Goal: Task Accomplishment & Management: Use online tool/utility

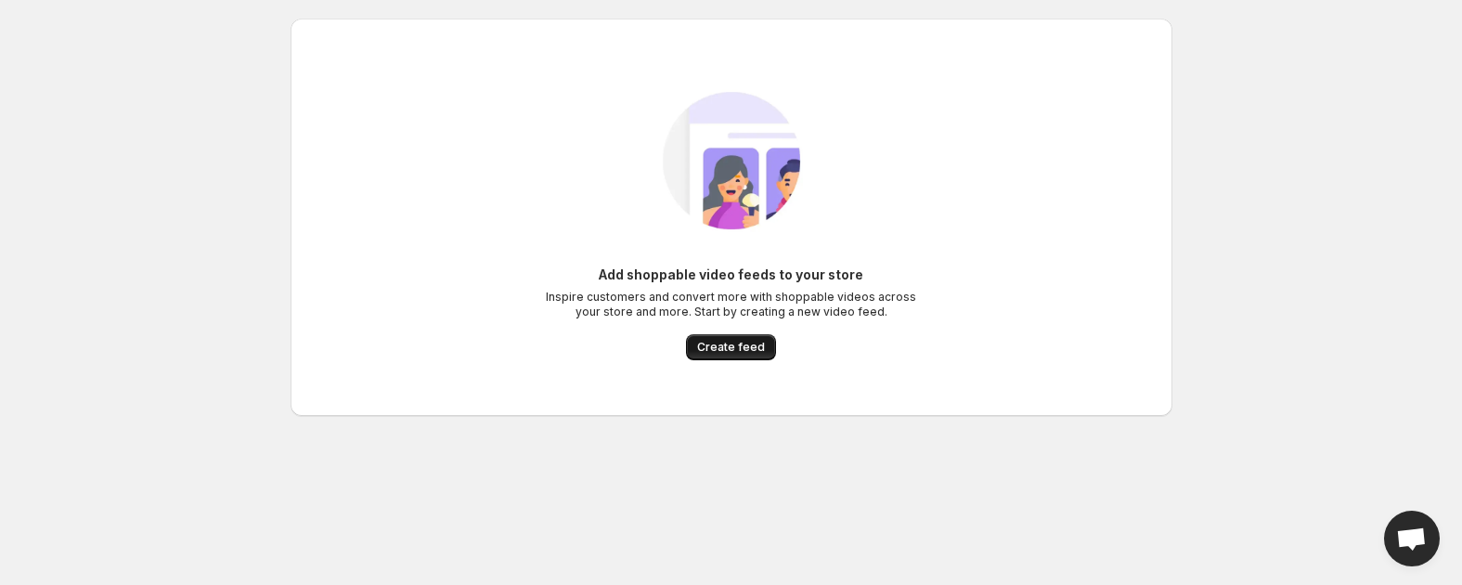
click at [700, 343] on span "Create feed" at bounding box center [731, 347] width 68 height 15
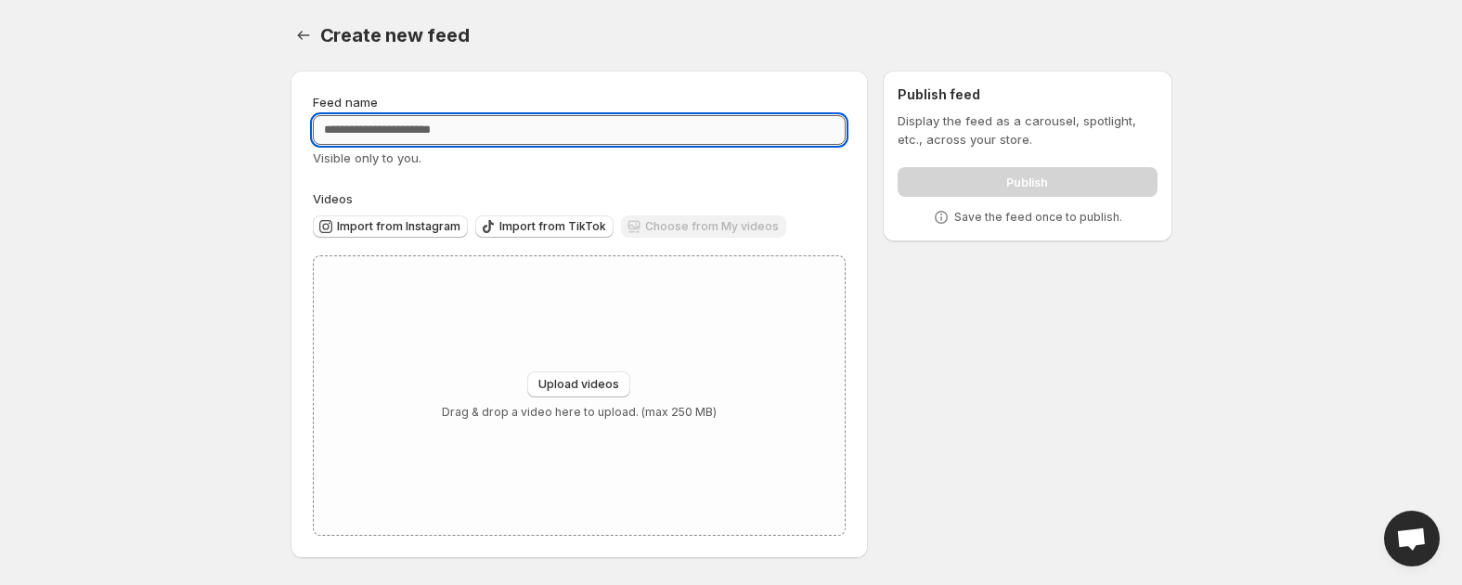
click at [403, 138] on input "Feed name" at bounding box center [580, 130] width 534 height 30
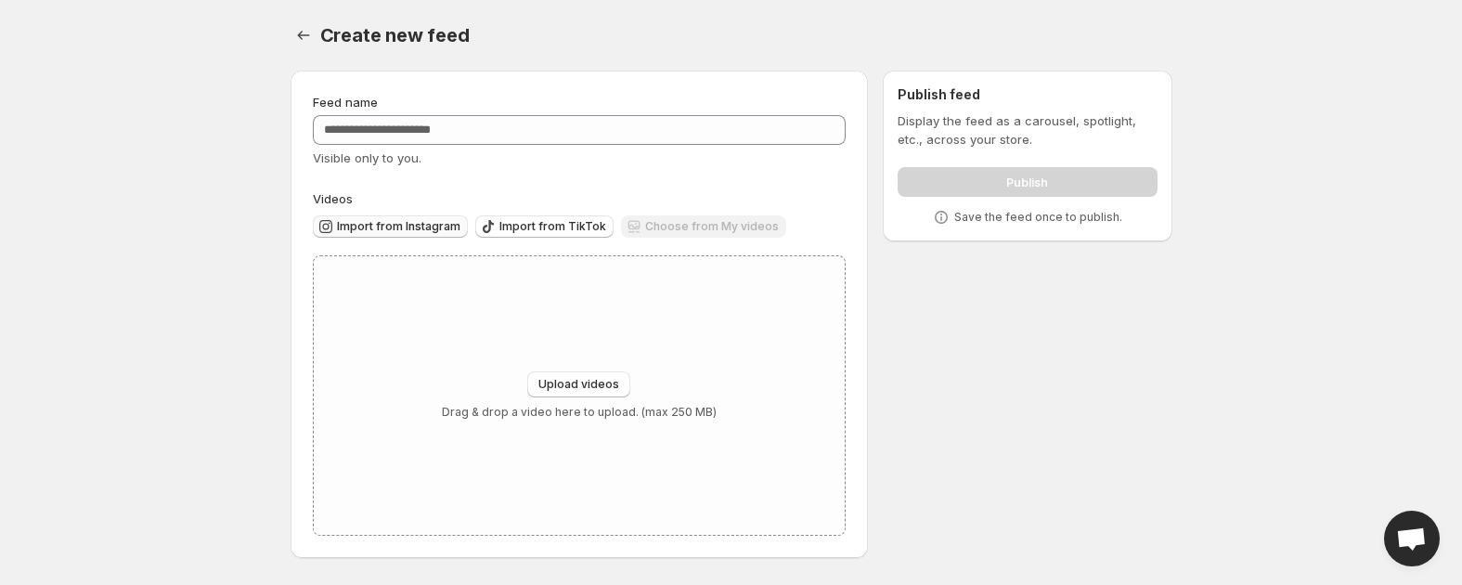
click at [404, 231] on span "Import from Instagram" at bounding box center [398, 226] width 123 height 15
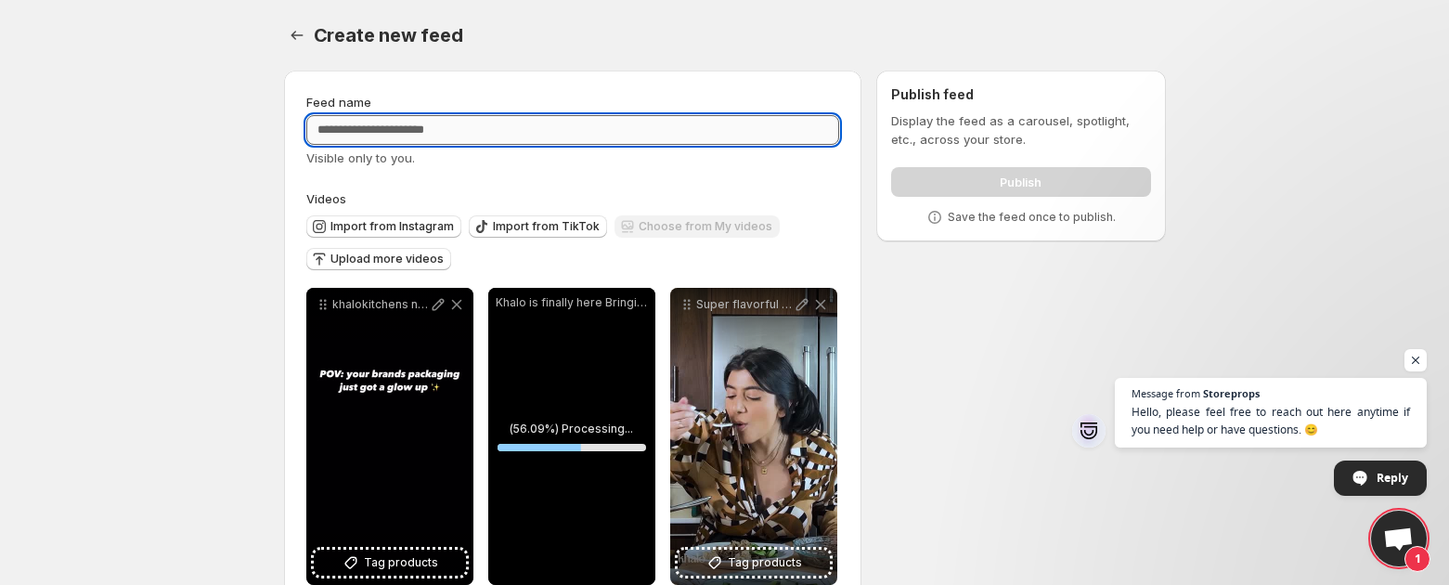
click at [380, 123] on input "Feed name" at bounding box center [573, 130] width 534 height 30
type input "*******"
type input "****"
type input "*"
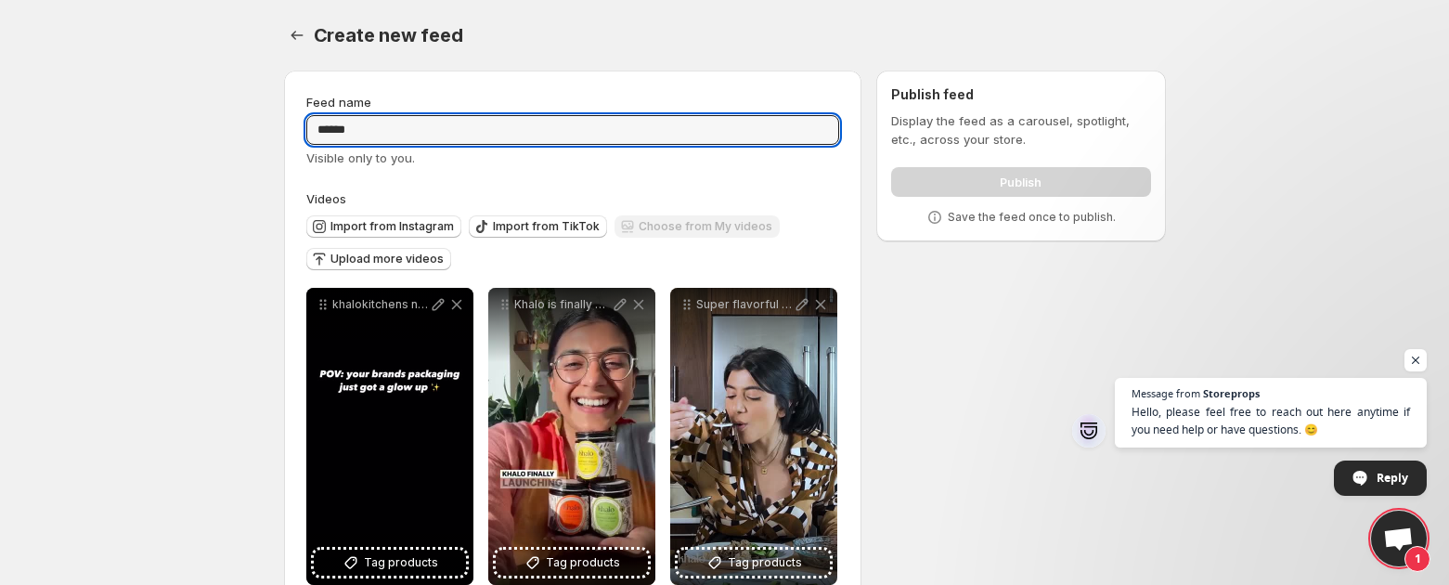
type input "******"
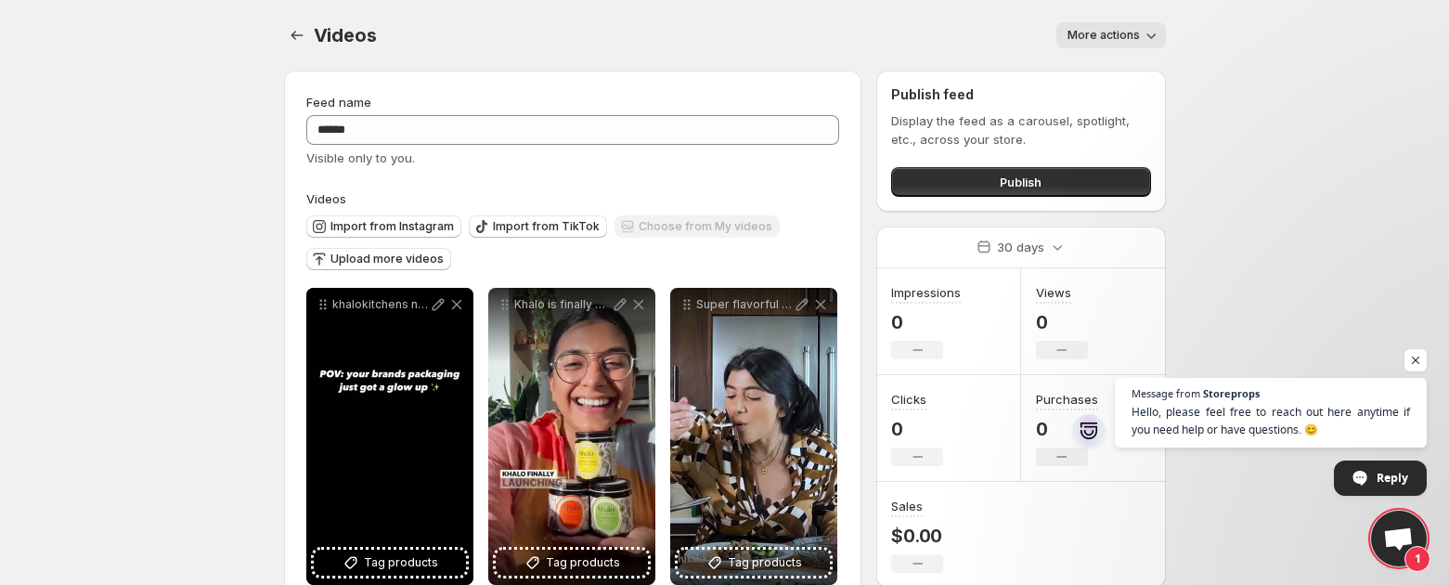
click at [1108, 33] on span "More actions" at bounding box center [1103, 35] width 72 height 15
click at [1231, 126] on body "**********" at bounding box center [724, 292] width 1449 height 585
click at [1040, 201] on div "Publish feed Display the feed as a carousel, spotlight, etc., across your store…" at bounding box center [1020, 141] width 289 height 141
click at [1040, 175] on span "Publish" at bounding box center [1021, 182] width 42 height 19
click at [1147, 40] on icon "button" at bounding box center [1151, 35] width 19 height 19
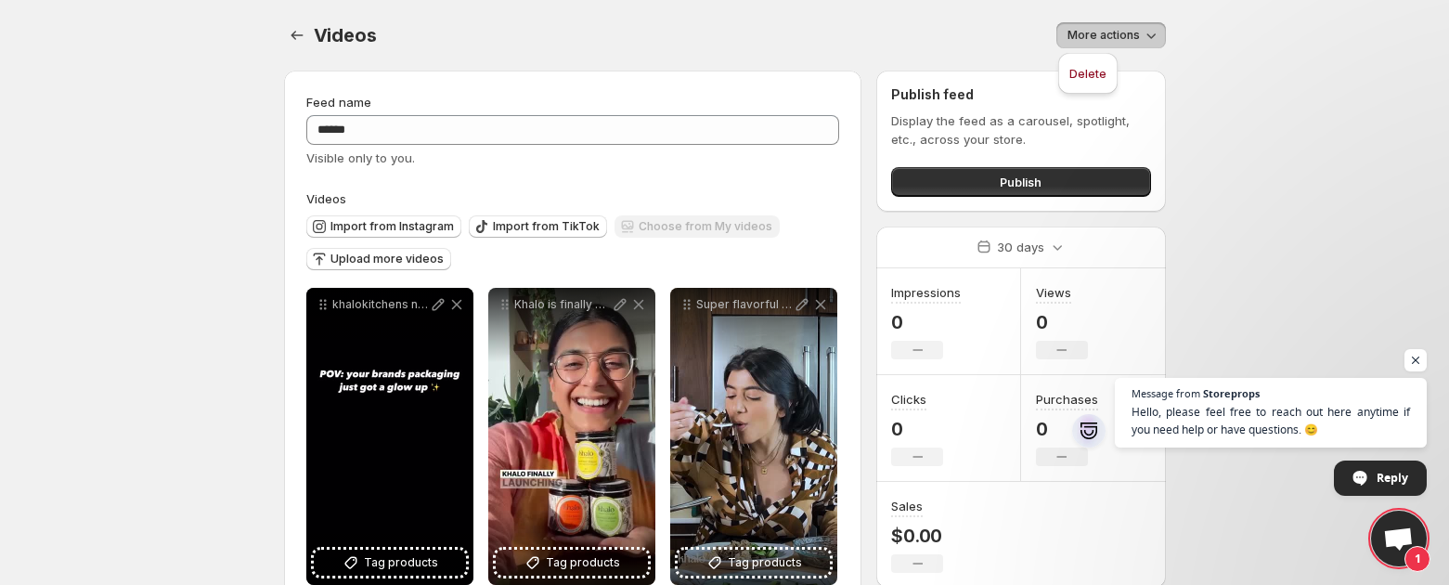
click at [1145, 40] on icon "button" at bounding box center [1151, 35] width 19 height 19
click at [930, 189] on button "Publish" at bounding box center [1020, 182] width 259 height 30
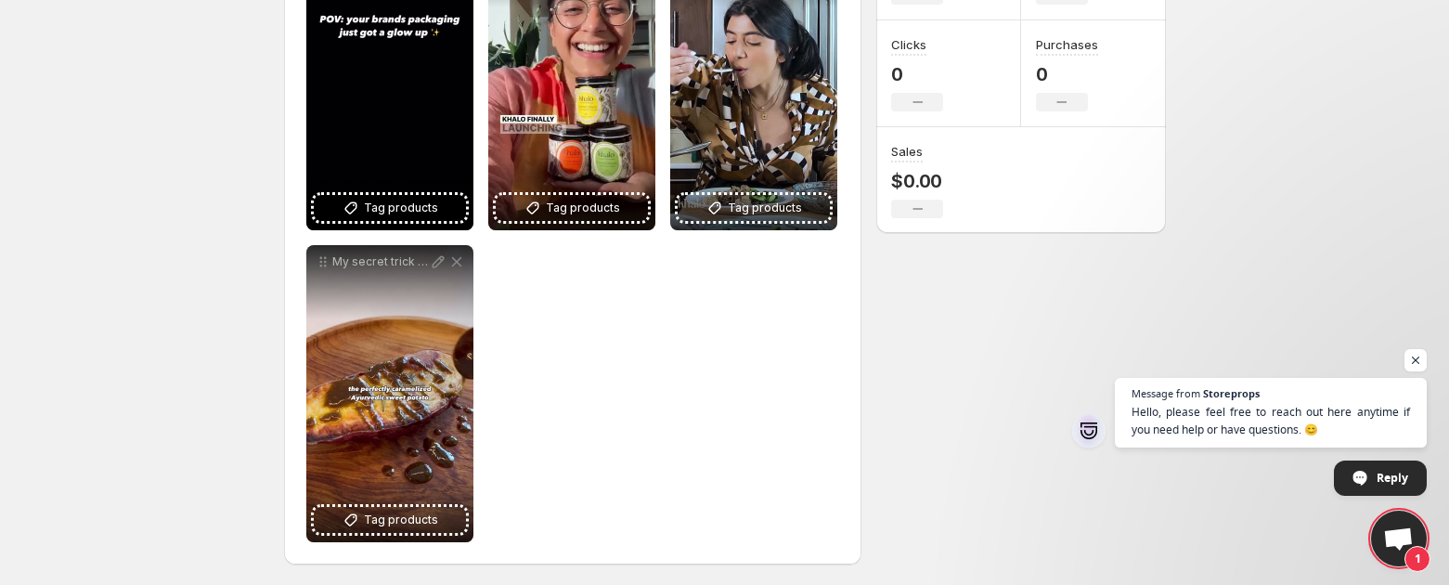
scroll to position [355, 0]
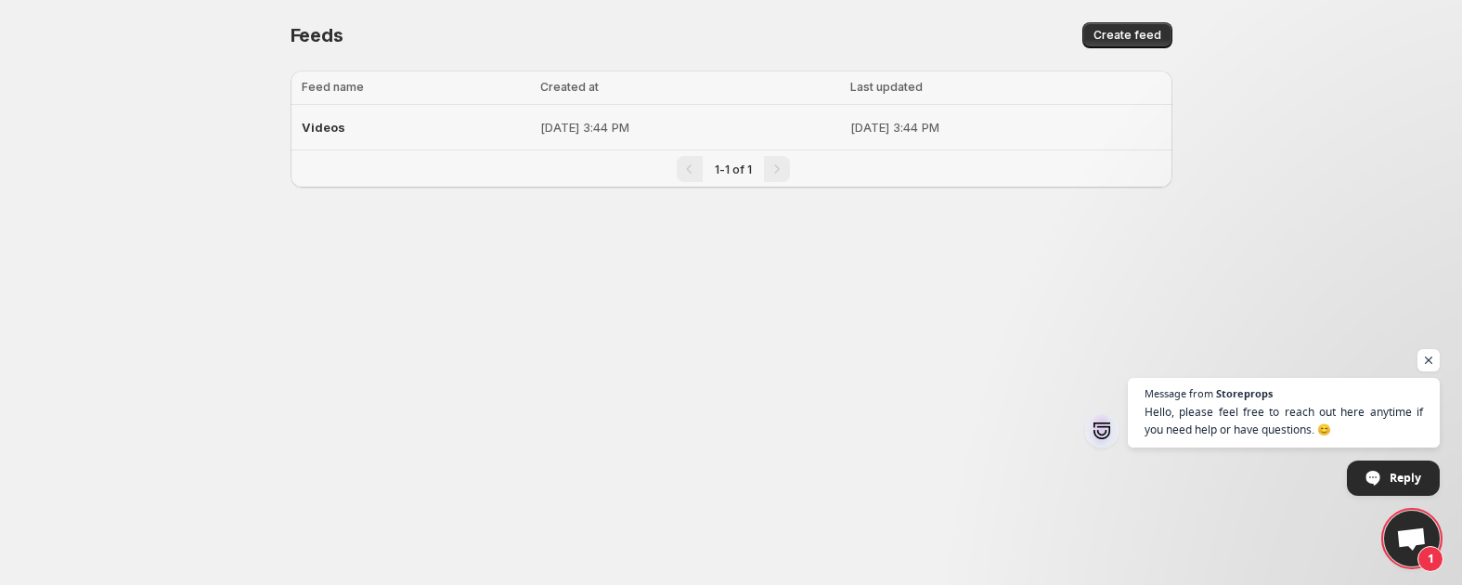
click at [674, 120] on p "[DATE] 3:44 PM" at bounding box center [689, 127] width 299 height 19
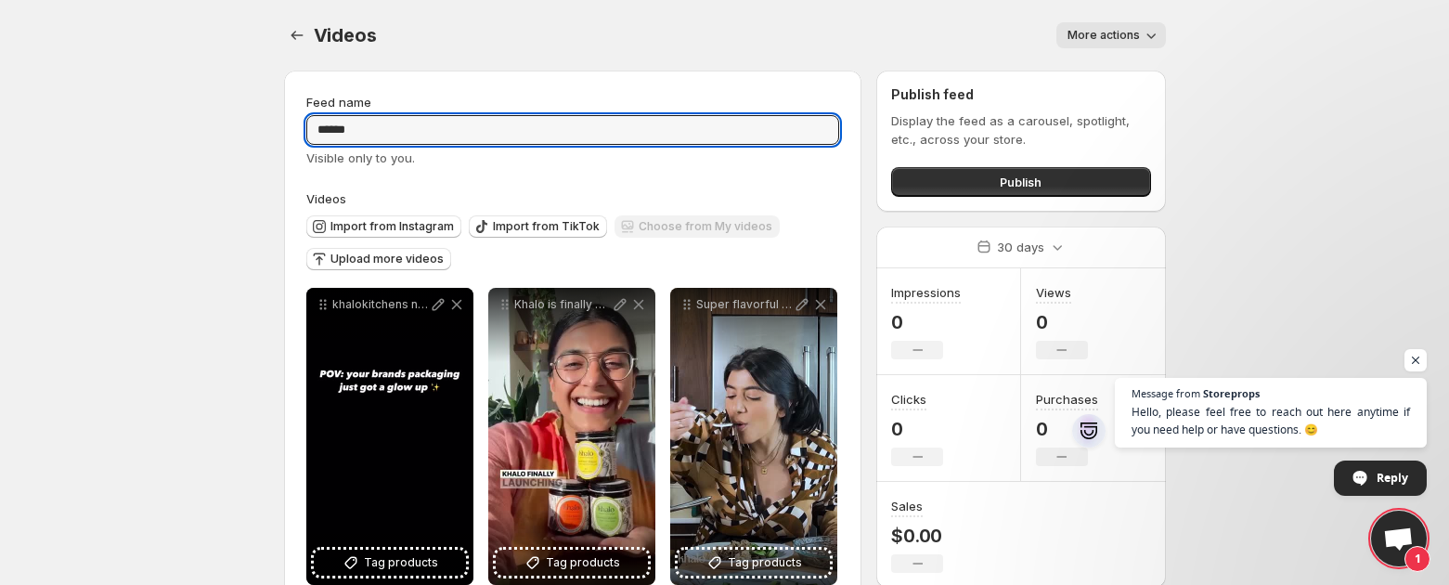
click at [619, 129] on input "******" at bounding box center [573, 130] width 534 height 30
click at [1107, 37] on span "More actions" at bounding box center [1103, 35] width 72 height 15
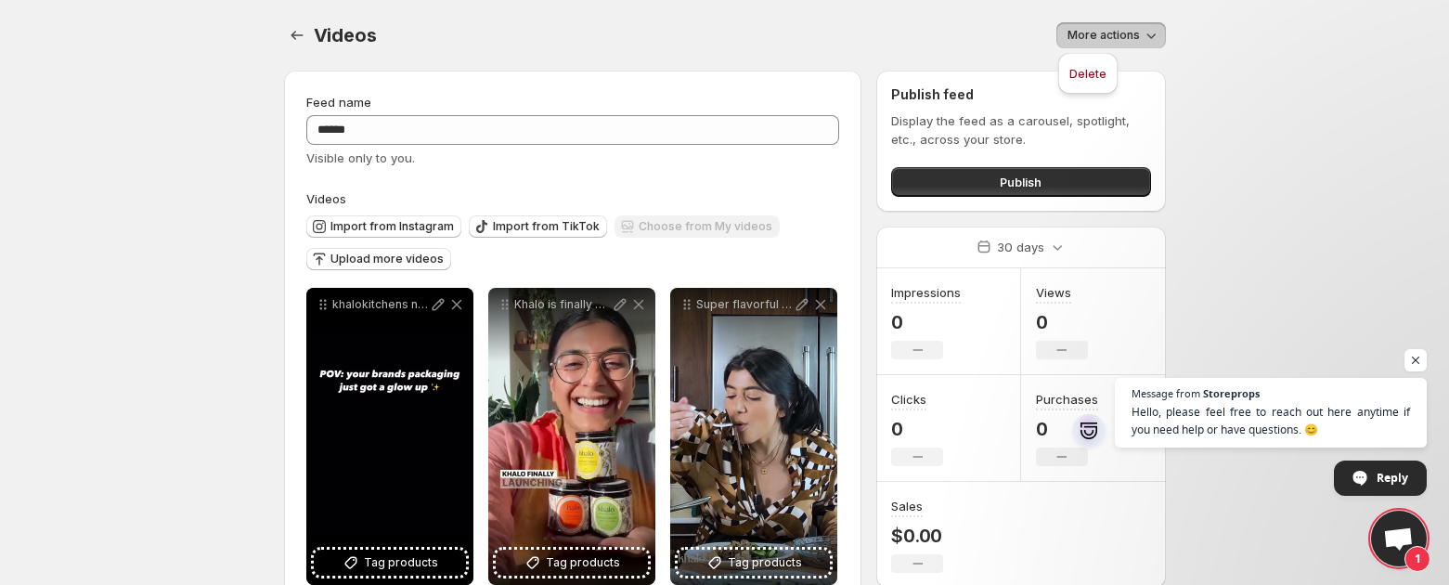
click at [817, 41] on div "More actions" at bounding box center [781, 35] width 767 height 26
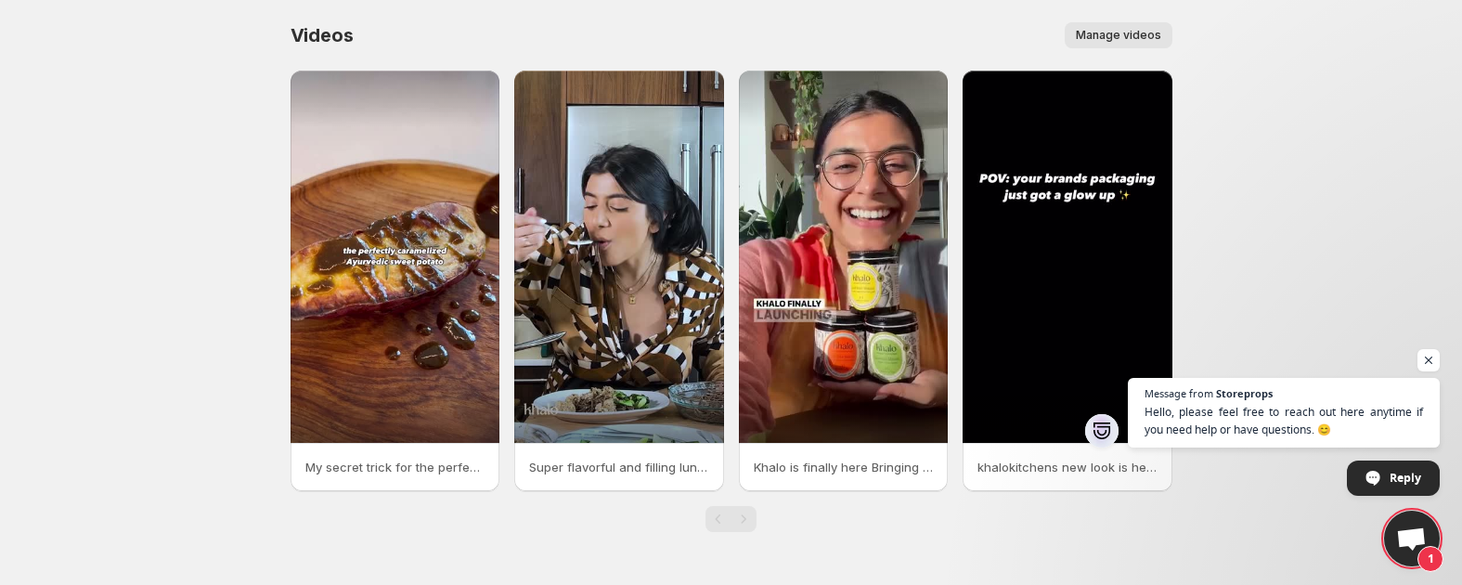
click at [1125, 26] on button "Manage videos" at bounding box center [1119, 35] width 108 height 26
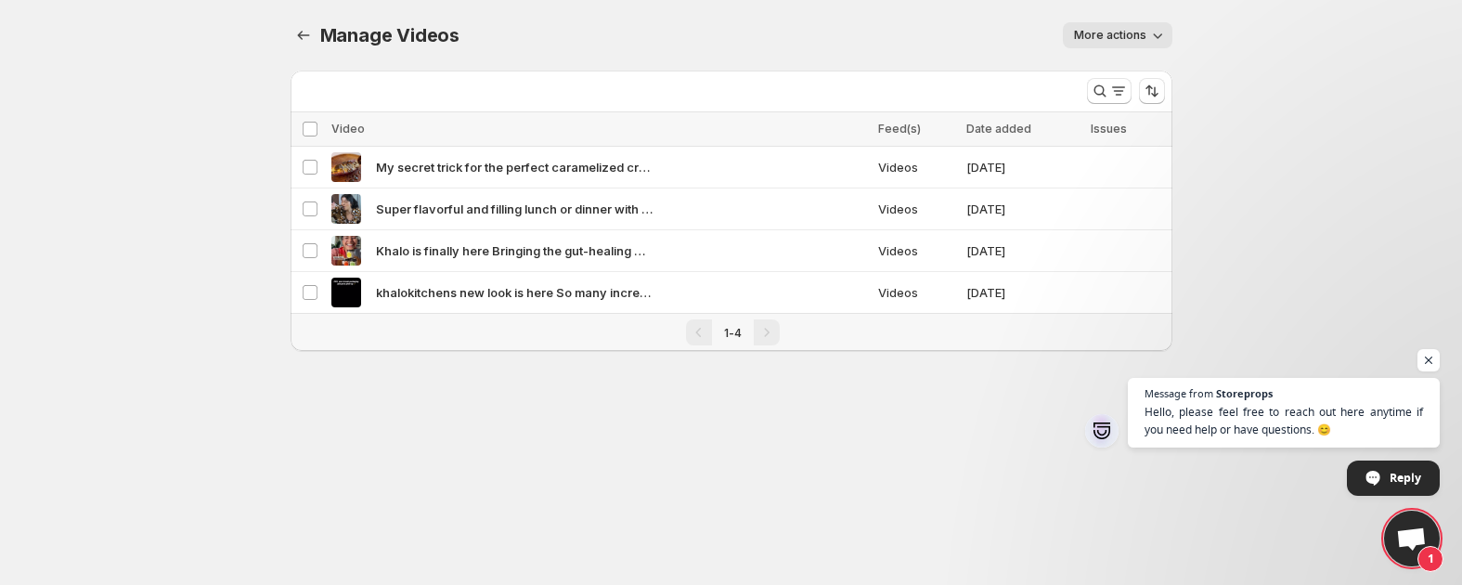
click at [1130, 45] on button "More actions" at bounding box center [1118, 35] width 110 height 26
drag, startPoint x: 1321, startPoint y: 43, endPoint x: 1369, endPoint y: 20, distance: 53.2
click at [1322, 43] on body "Home Feeds Videos Subscription Settings Manage Videos. This page is ready Manag…" at bounding box center [731, 292] width 1462 height 585
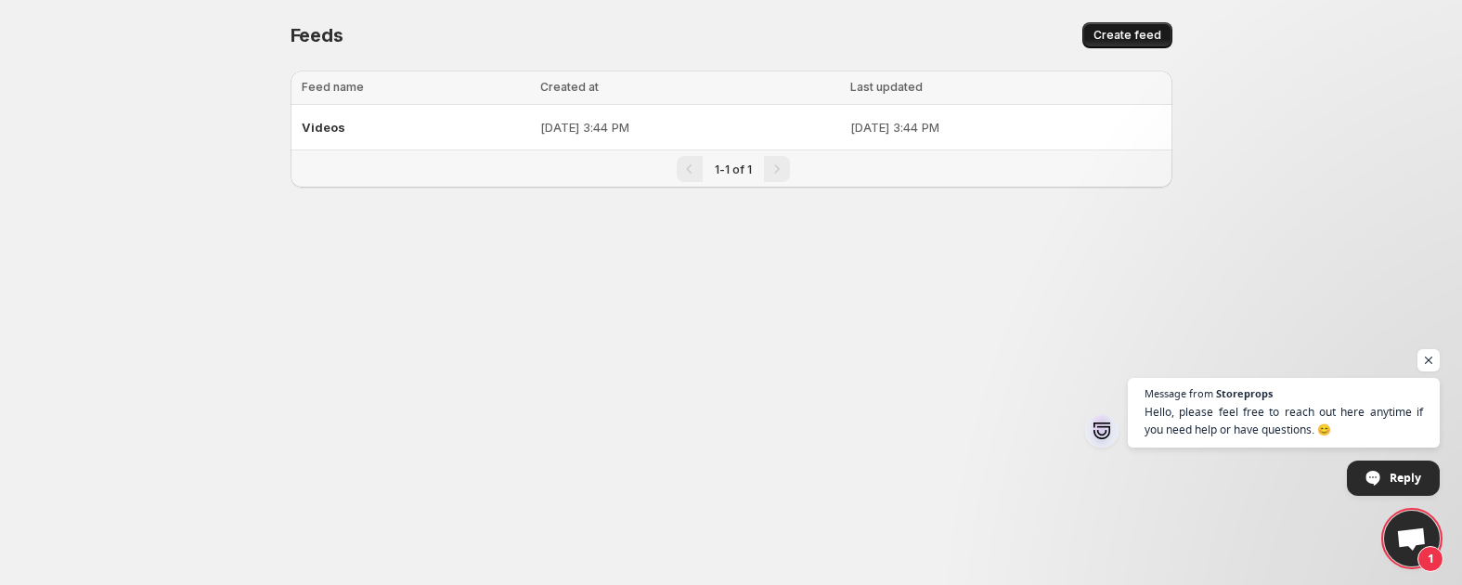
click at [1155, 36] on span "Create feed" at bounding box center [1127, 35] width 68 height 15
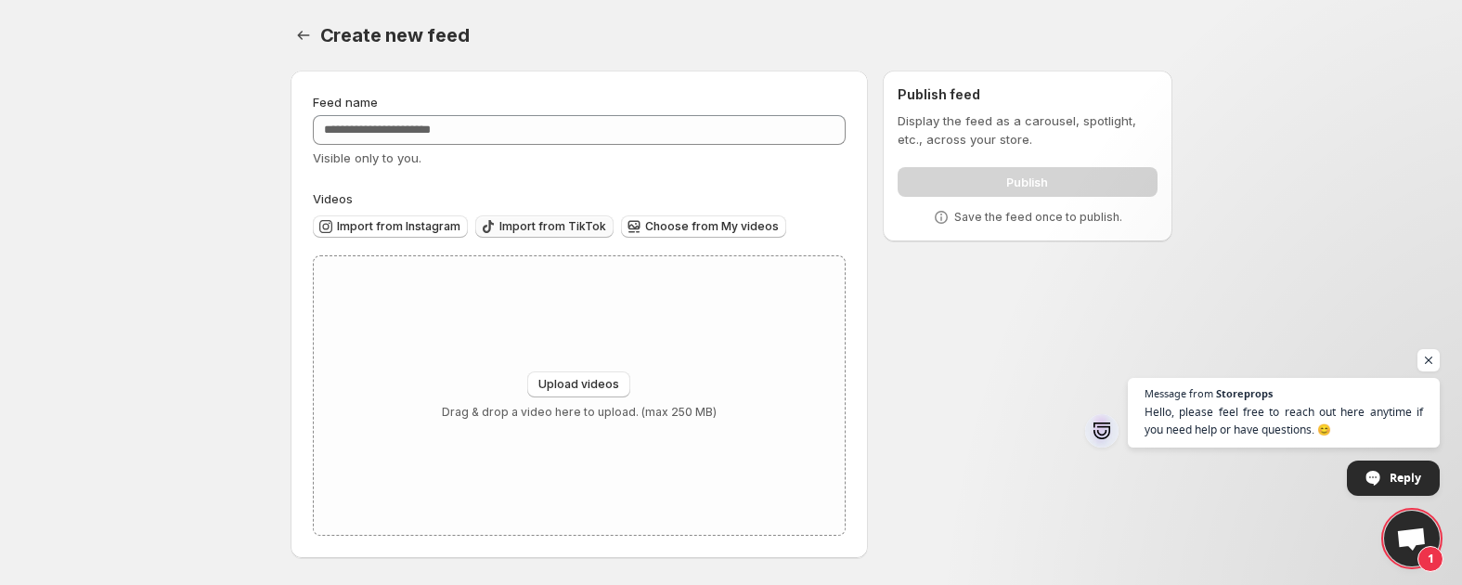
click at [534, 223] on span "Import from TikTok" at bounding box center [552, 226] width 107 height 15
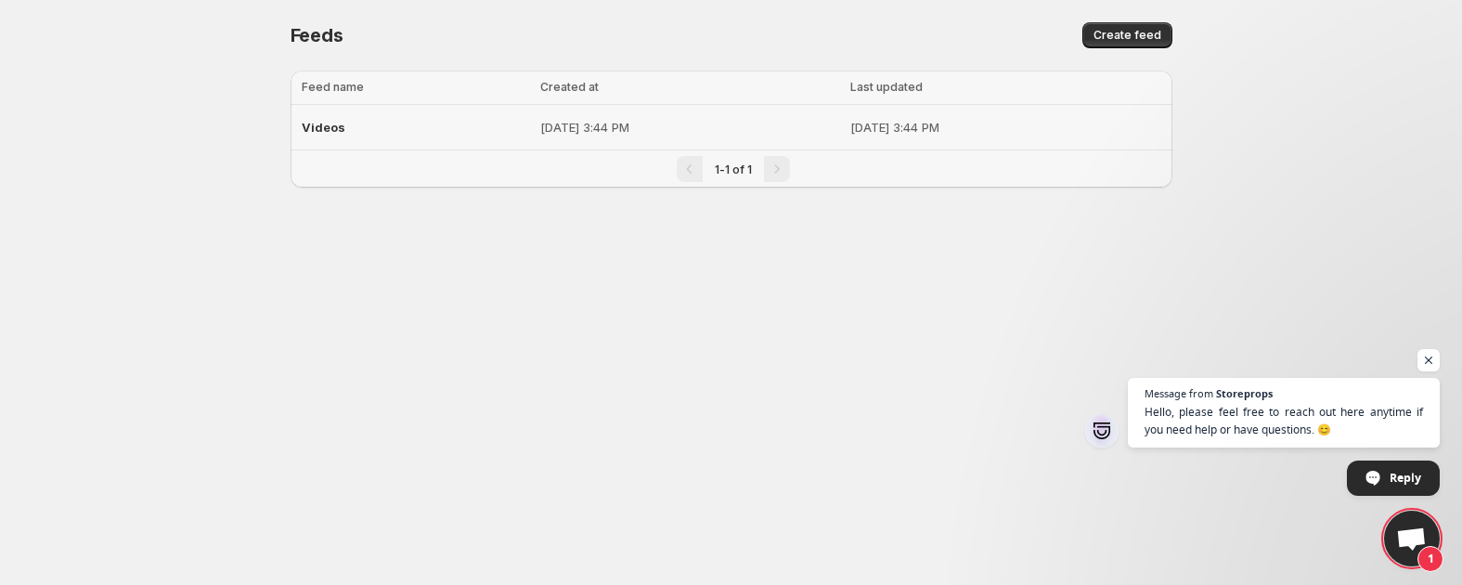
click at [850, 119] on p "[DATE] 3:44 PM" at bounding box center [1005, 127] width 311 height 19
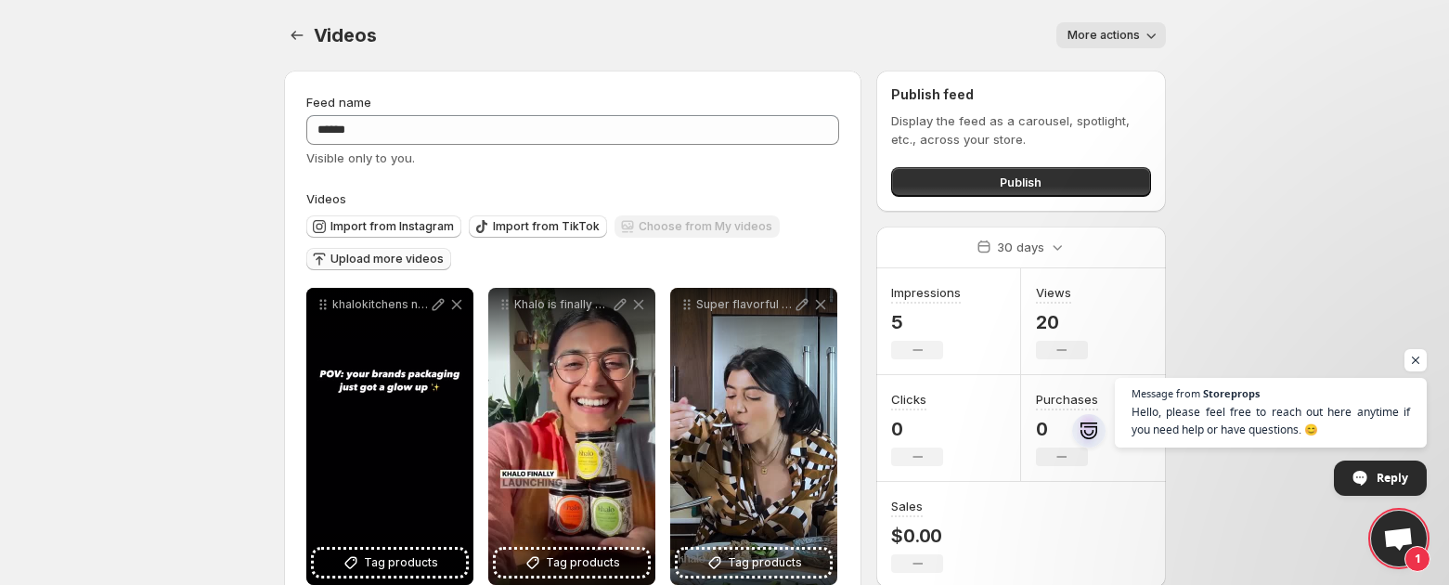
click at [423, 261] on span "Upload more videos" at bounding box center [386, 259] width 113 height 15
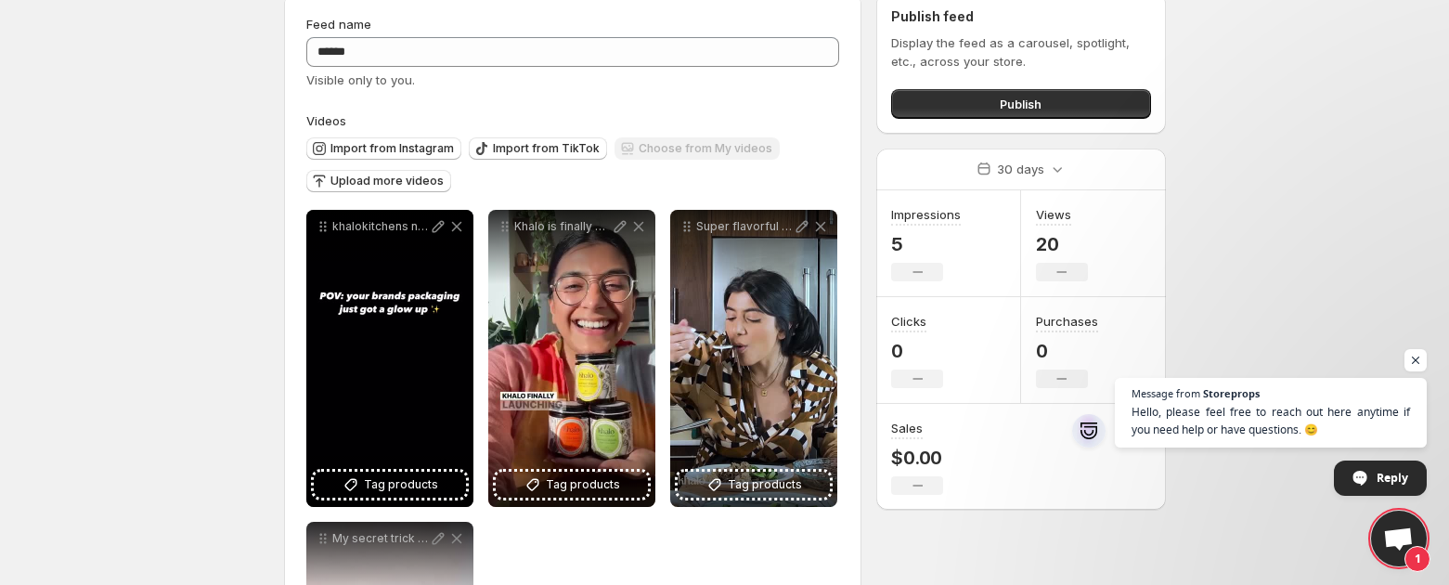
scroll to position [77, 0]
click at [404, 144] on span "Import from Instagram" at bounding box center [391, 149] width 123 height 15
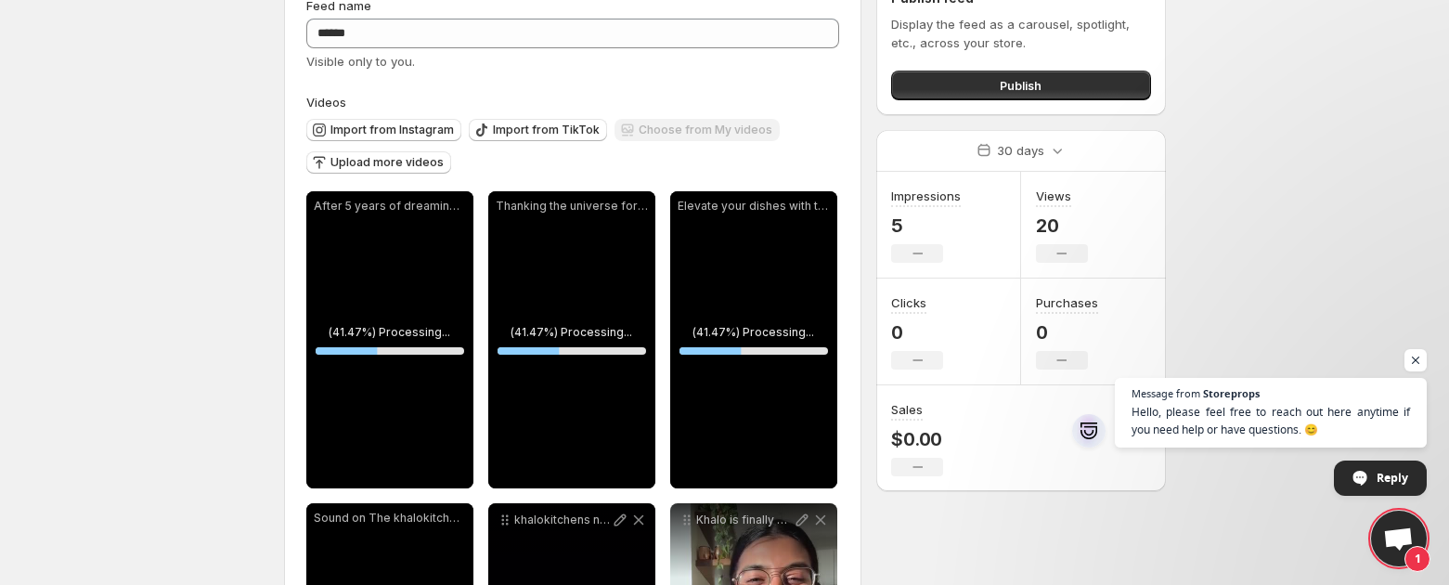
scroll to position [0, 0]
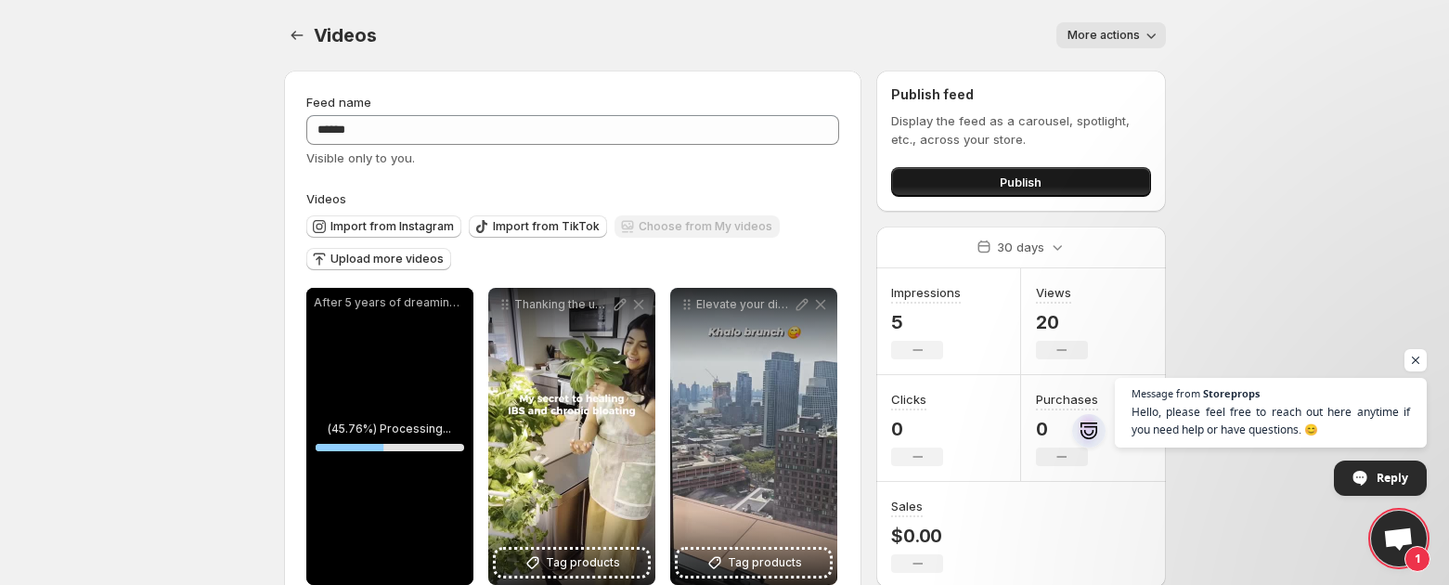
click at [986, 174] on button "Publish" at bounding box center [1020, 182] width 259 height 30
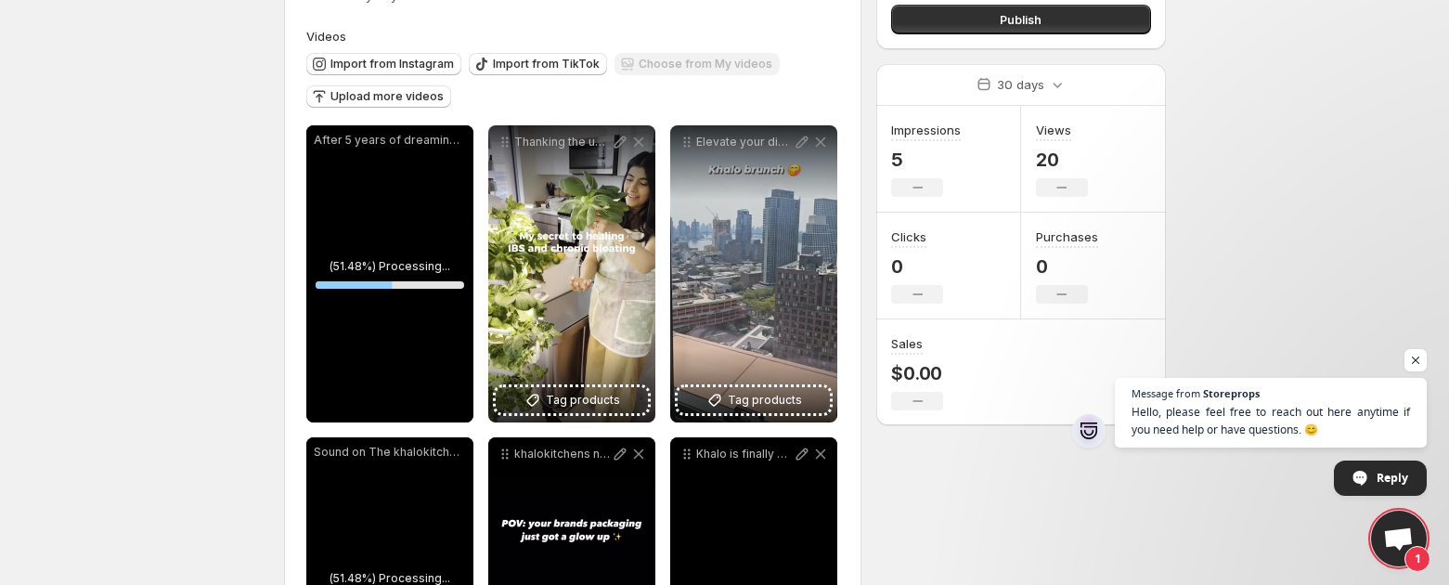
scroll to position [278, 0]
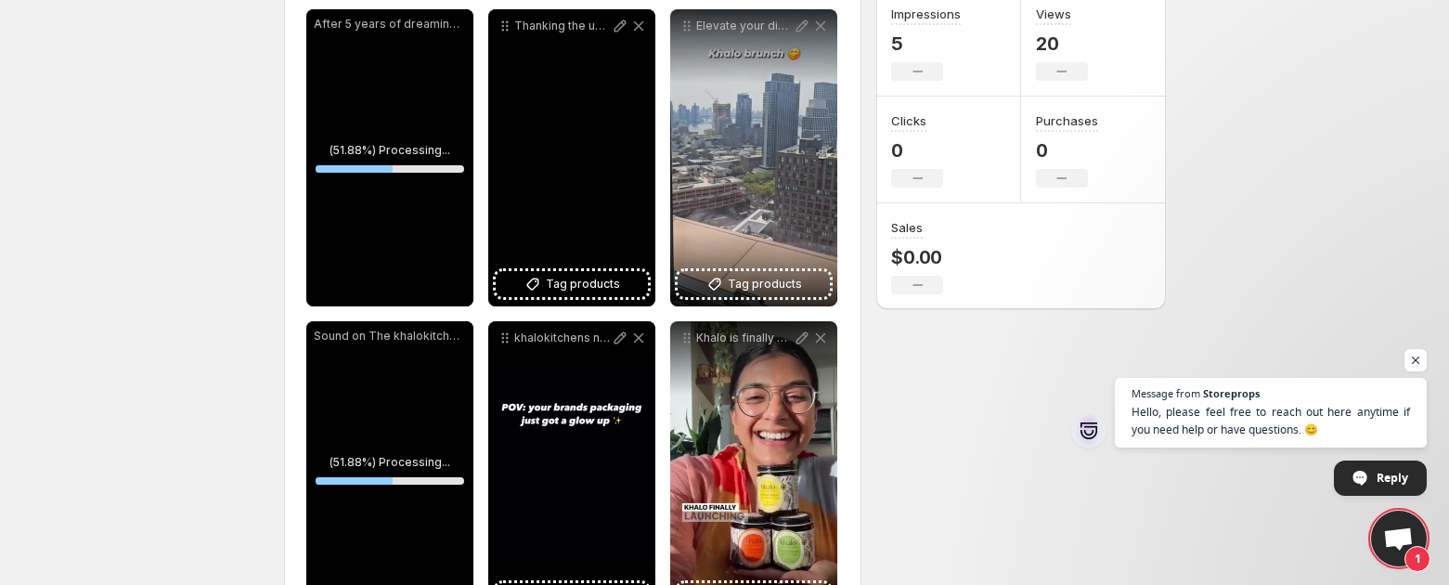
drag, startPoint x: 562, startPoint y: 216, endPoint x: 575, endPoint y: 250, distance: 35.9
click at [467, 233] on div "**********" at bounding box center [573, 469] width 534 height 921
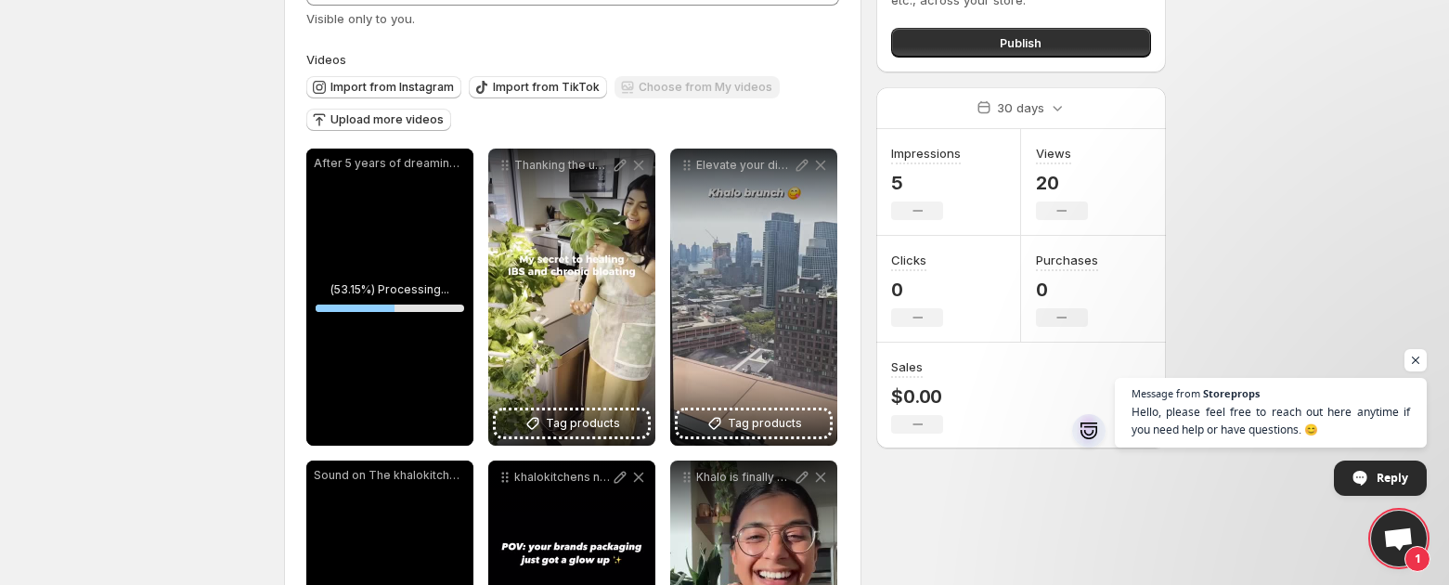
click at [580, 136] on div "Import from Instagram Import from TikTok Choose from My videos Upload more vide…" at bounding box center [573, 105] width 534 height 72
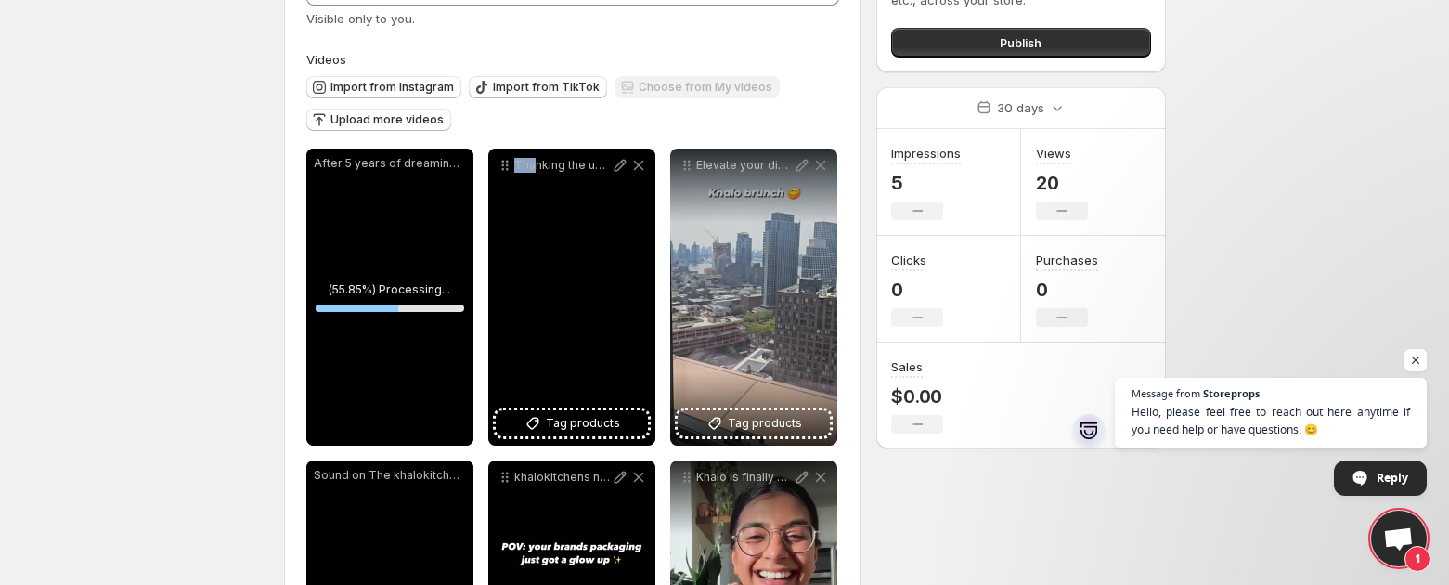
drag, startPoint x: 535, startPoint y: 178, endPoint x: 483, endPoint y: 195, distance: 54.6
click at [517, 116] on div "Drag to reorder" at bounding box center [505, 136] width 112 height 41
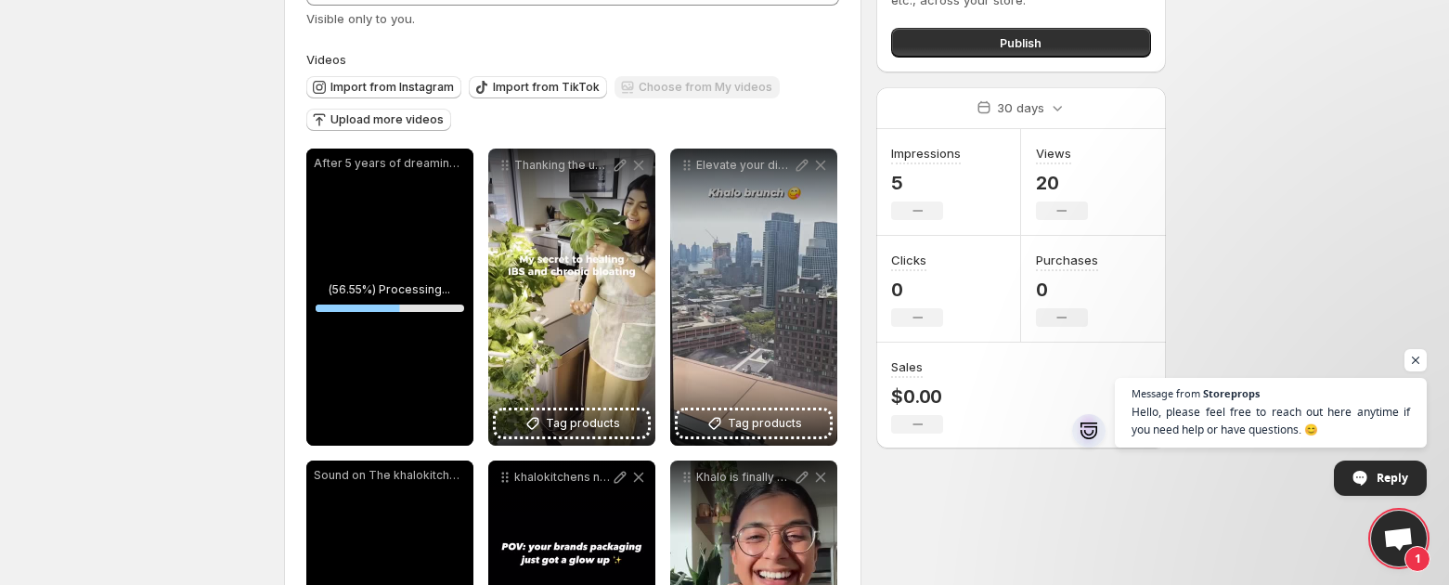
click at [581, 126] on div "Import from Instagram Import from TikTok Choose from My videos Upload more vide…" at bounding box center [569, 101] width 541 height 65
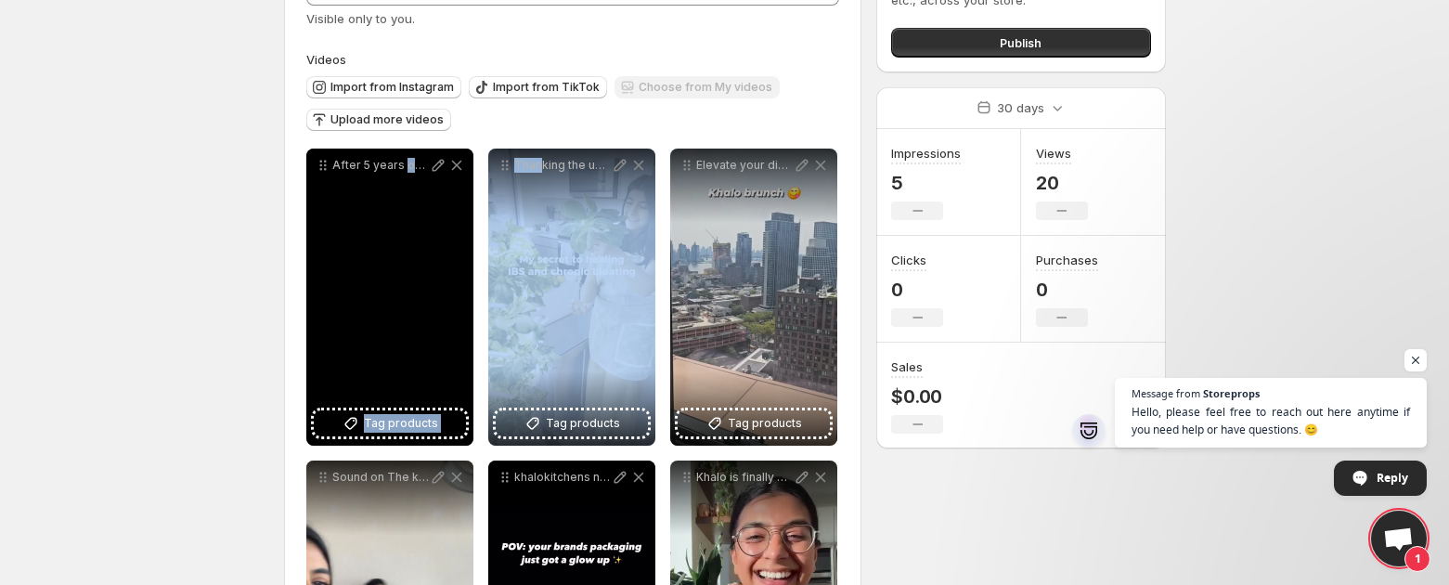
drag, startPoint x: 542, startPoint y: 243, endPoint x: 444, endPoint y: 210, distance: 103.9
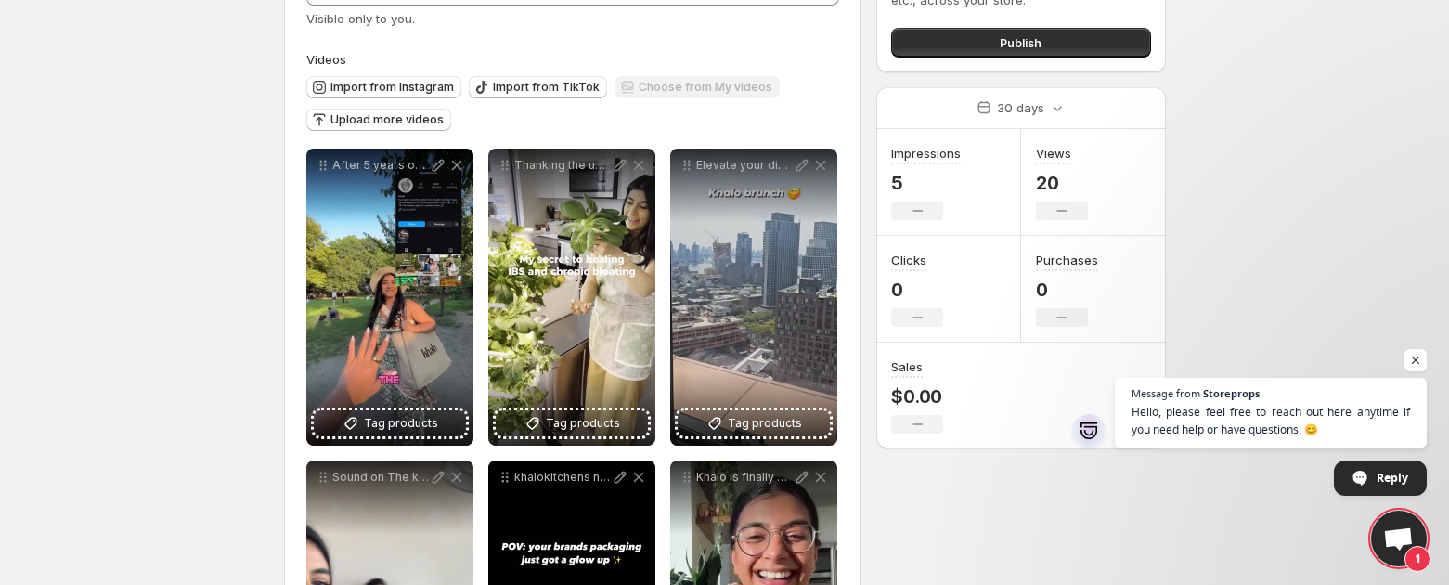
click at [500, 131] on div "Import from Instagram Import from TikTok Choose from My videos Upload more vide…" at bounding box center [569, 101] width 541 height 65
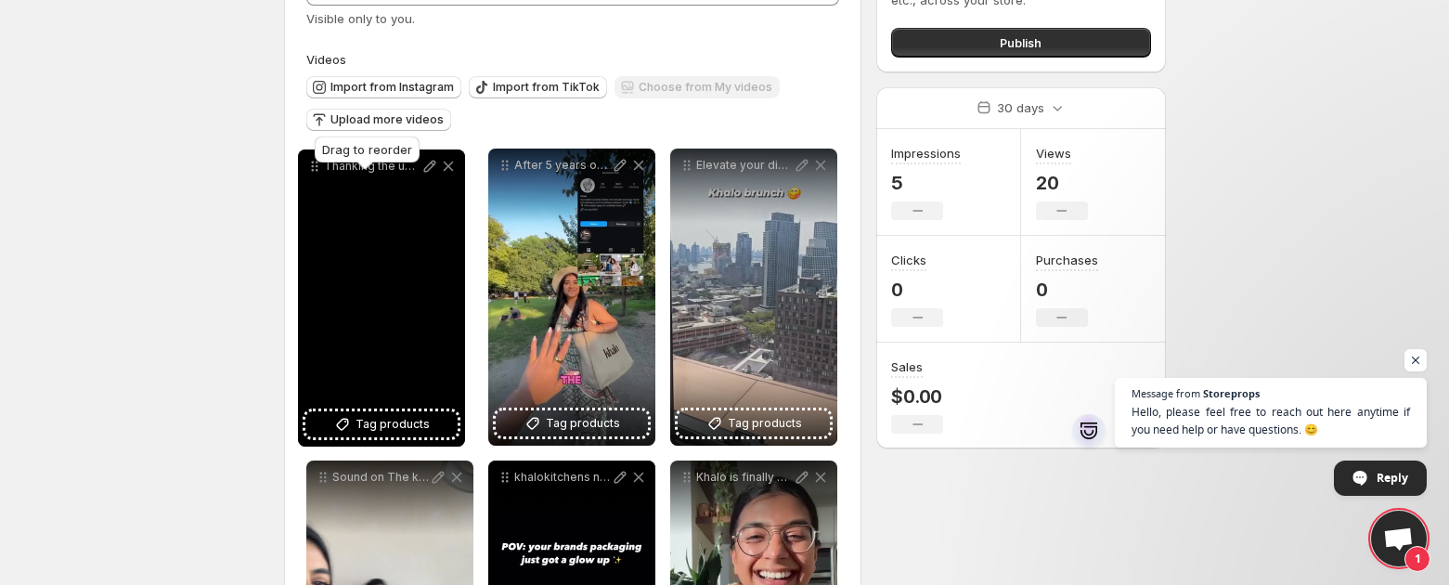
drag, startPoint x: 504, startPoint y: 165, endPoint x: 314, endPoint y: 166, distance: 190.3
click at [314, 166] on body "**********" at bounding box center [724, 153] width 1449 height 585
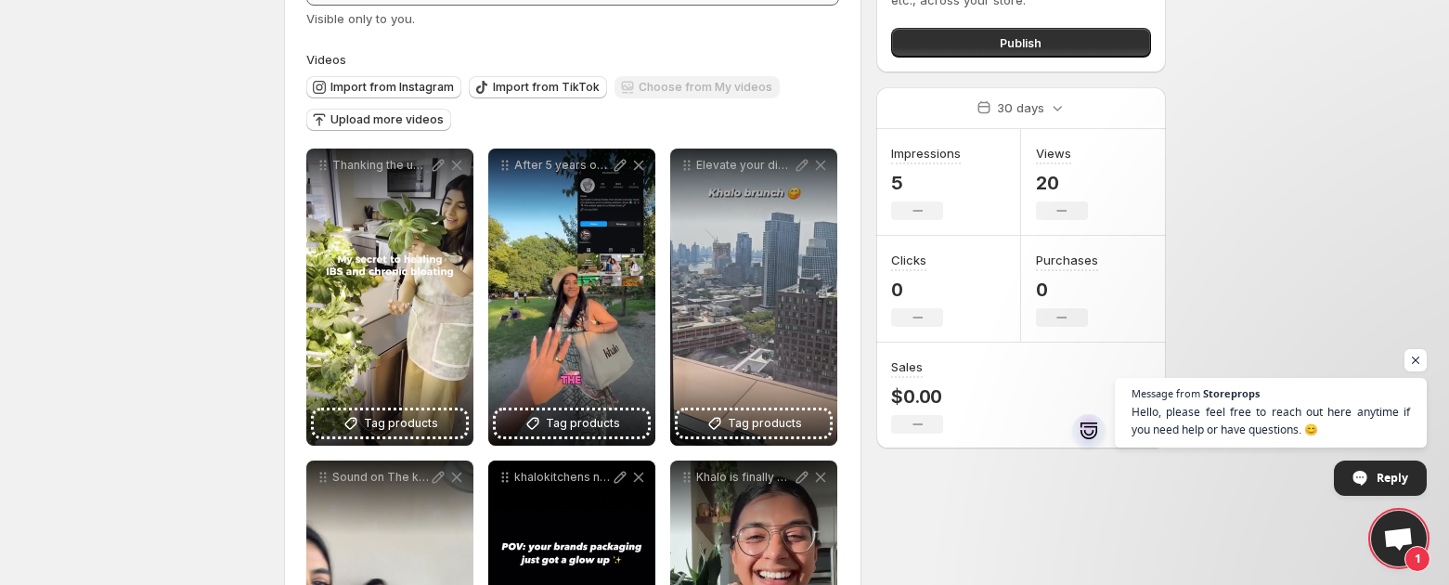
scroll to position [0, 0]
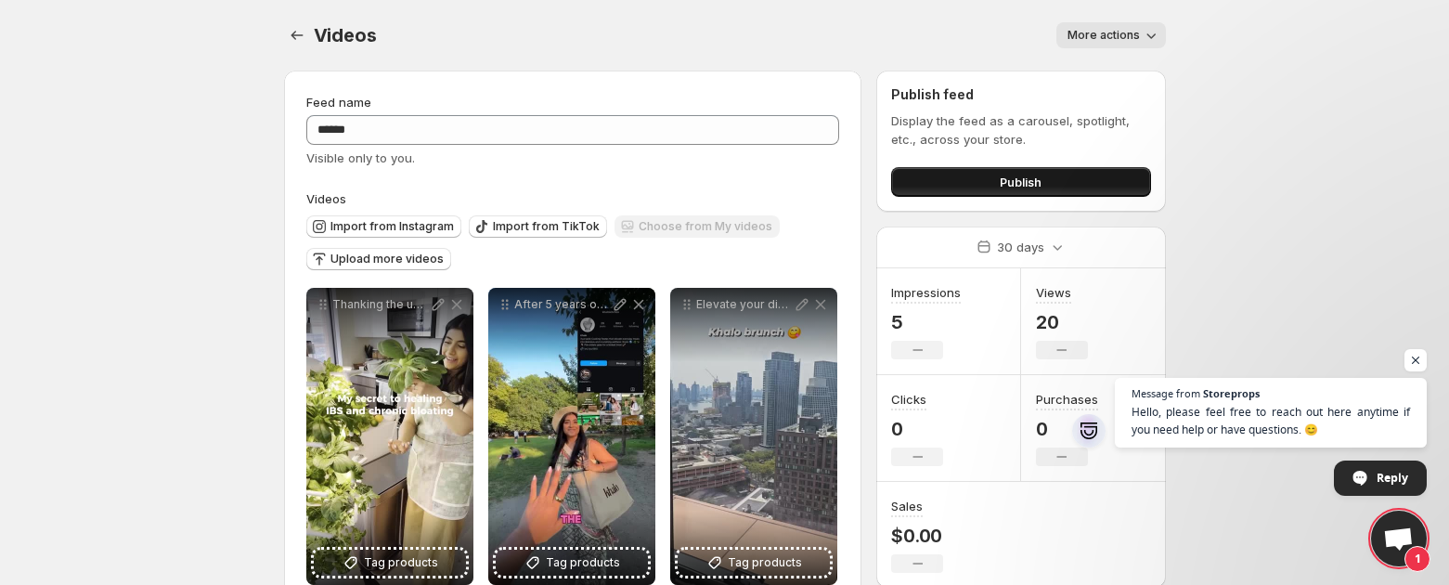
click at [969, 182] on button "Publish" at bounding box center [1020, 182] width 259 height 30
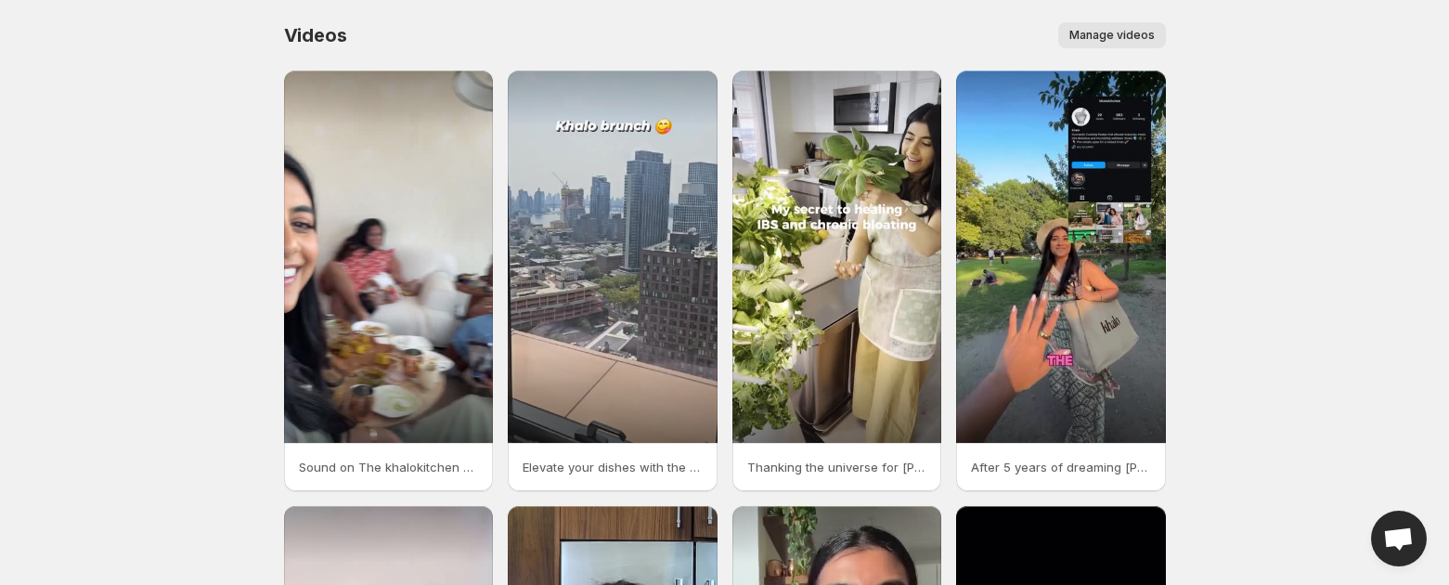
click at [1130, 46] on button "Manage videos" at bounding box center [1112, 35] width 108 height 26
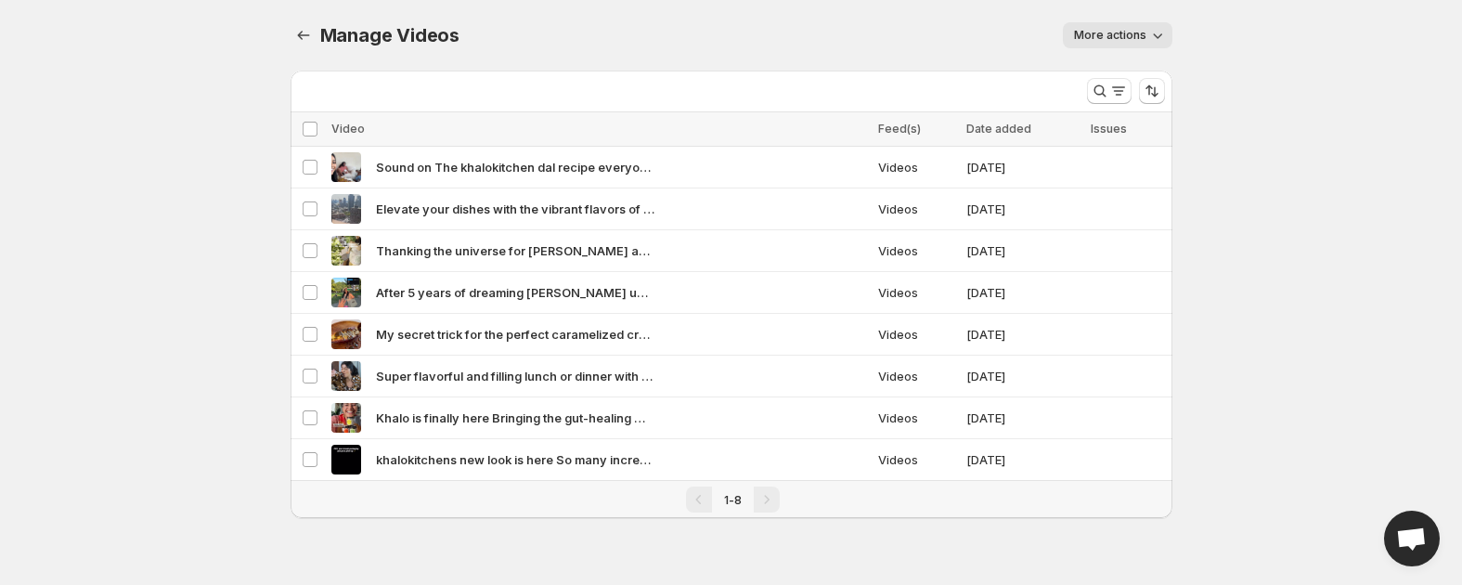
click at [1126, 28] on span "More actions" at bounding box center [1110, 35] width 72 height 15
drag, startPoint x: 464, startPoint y: 36, endPoint x: 317, endPoint y: 39, distance: 146.7
click at [317, 39] on div "Manage Videos More actions More actions More actions" at bounding box center [732, 35] width 882 height 26
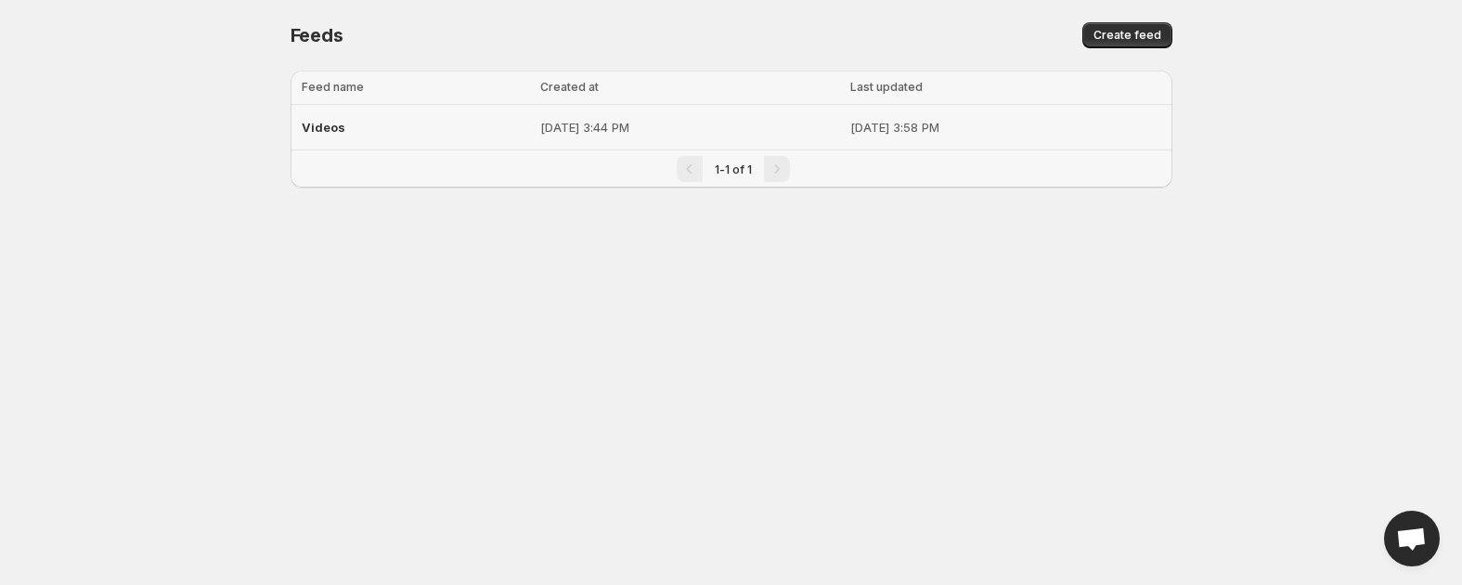
click at [561, 137] on td "[DATE] 3:44 PM" at bounding box center [690, 127] width 310 height 45
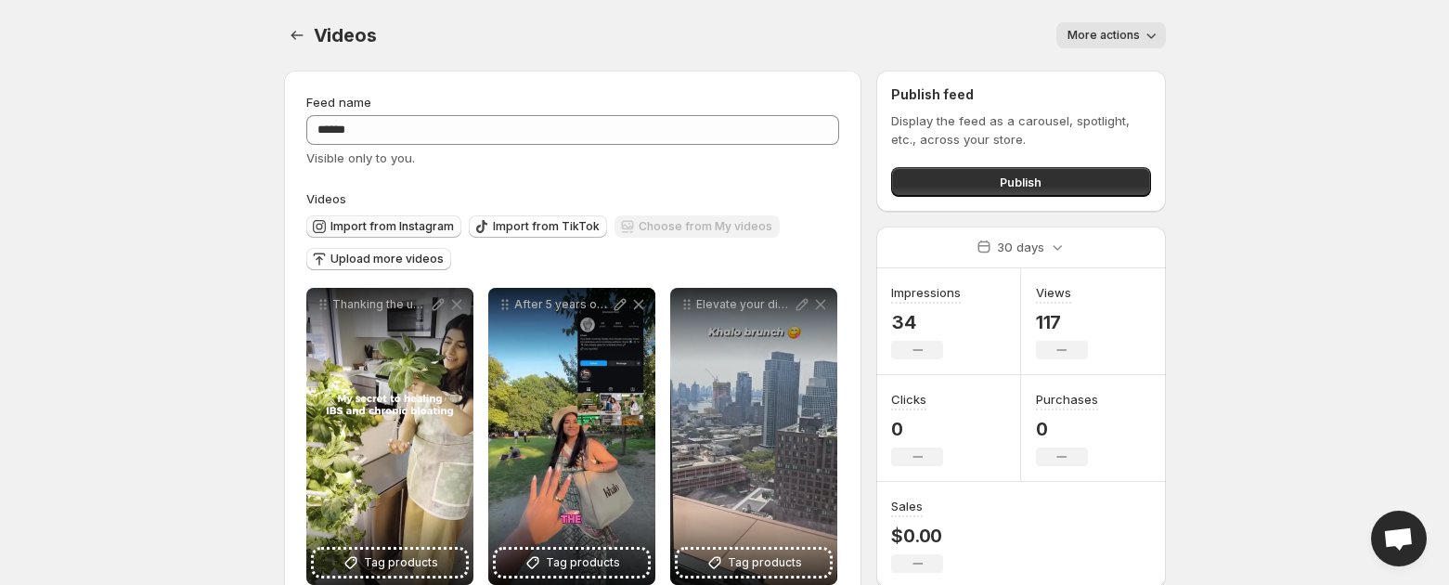
click at [407, 221] on span "Import from Instagram" at bounding box center [391, 226] width 123 height 15
click at [376, 225] on span "Import from Instagram" at bounding box center [391, 226] width 123 height 15
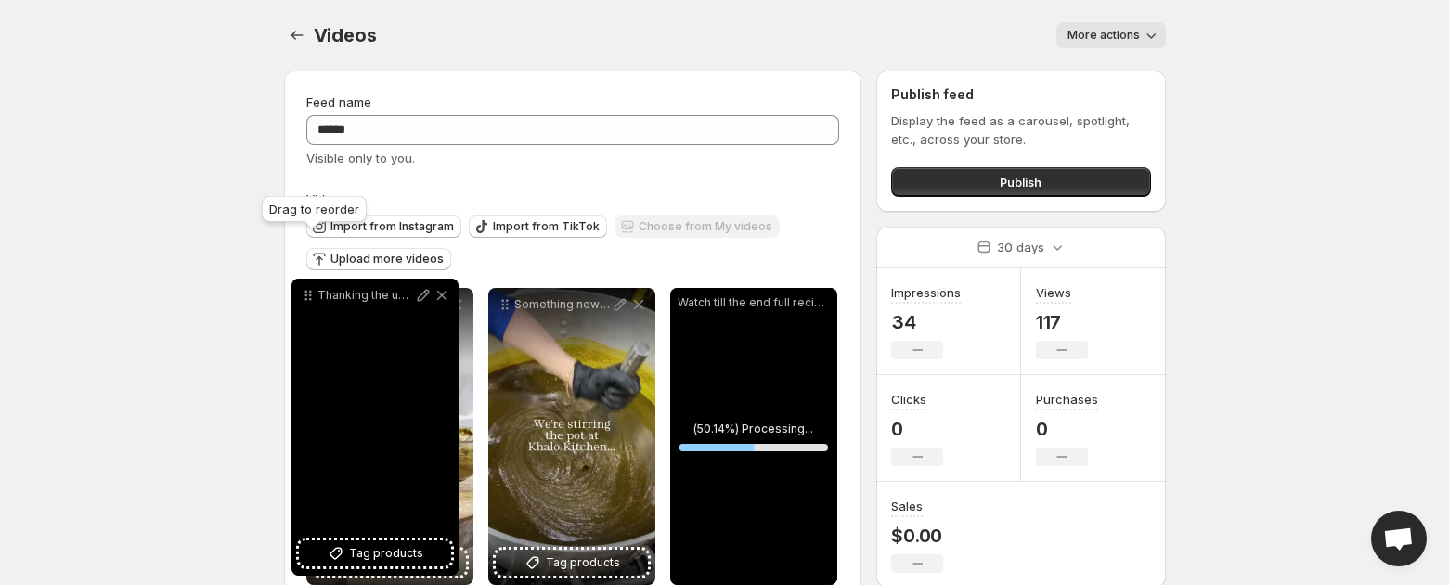
drag, startPoint x: 324, startPoint y: 333, endPoint x: 309, endPoint y: 297, distance: 39.1
click at [309, 297] on icon at bounding box center [310, 295] width 3 height 3
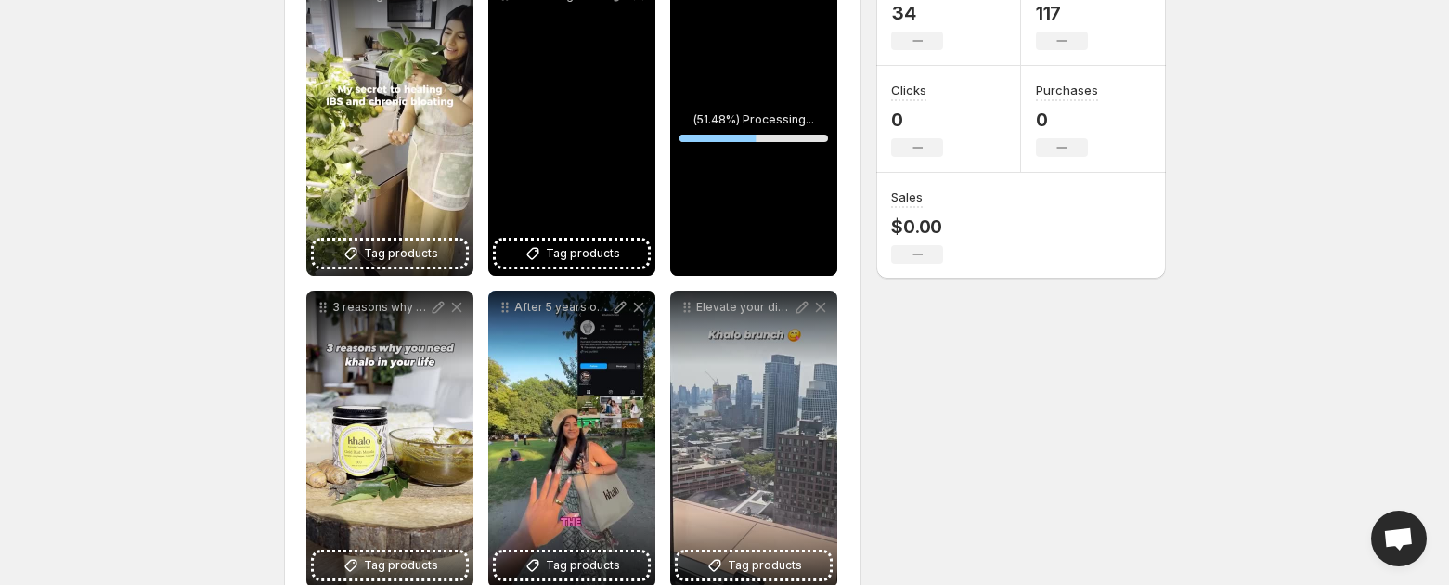
scroll to position [278, 0]
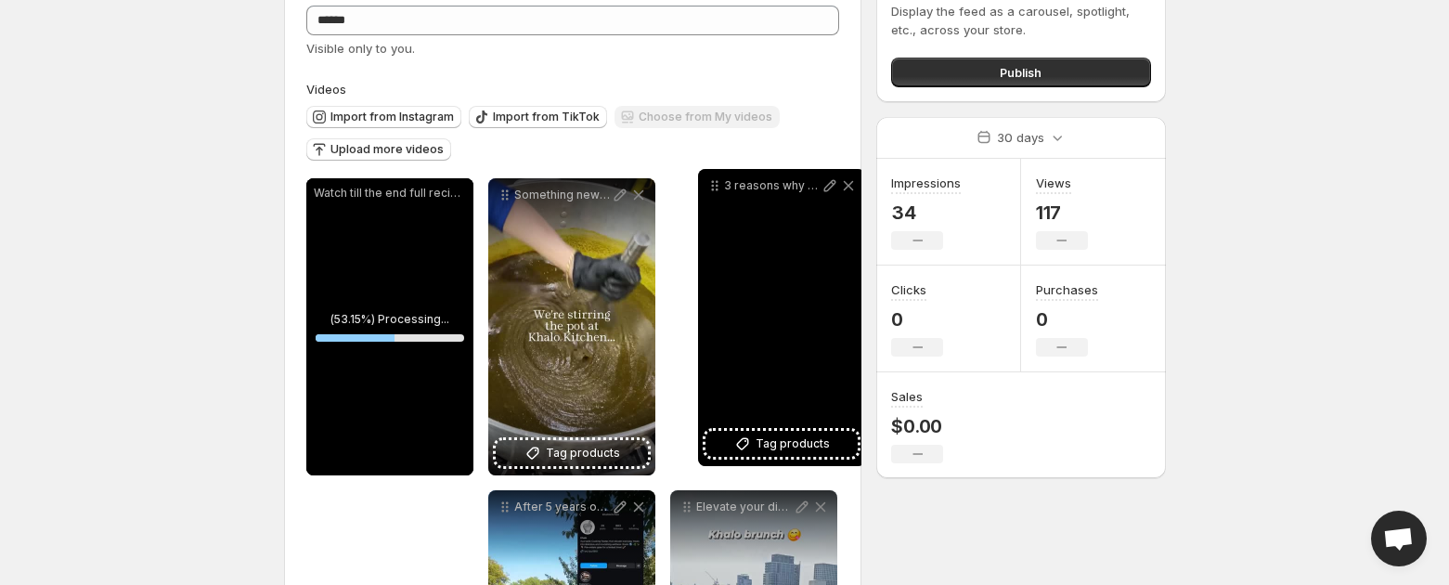
drag, startPoint x: 325, startPoint y: 334, endPoint x: 723, endPoint y: 30, distance: 501.2
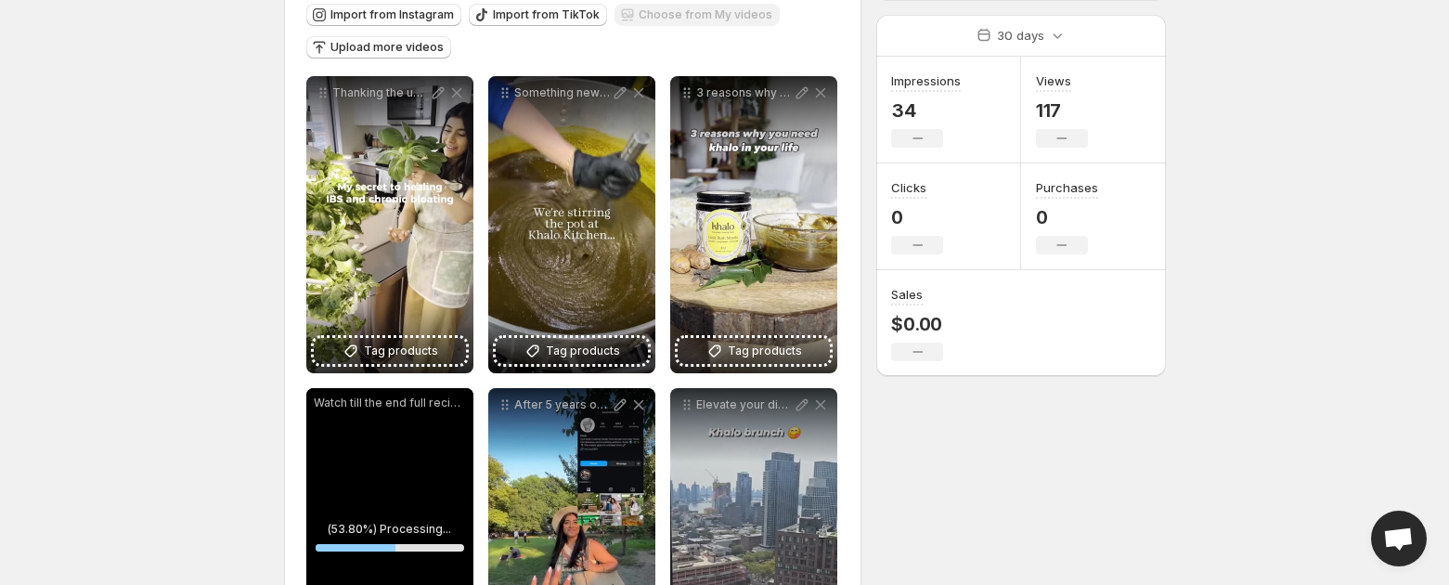
scroll to position [453, 0]
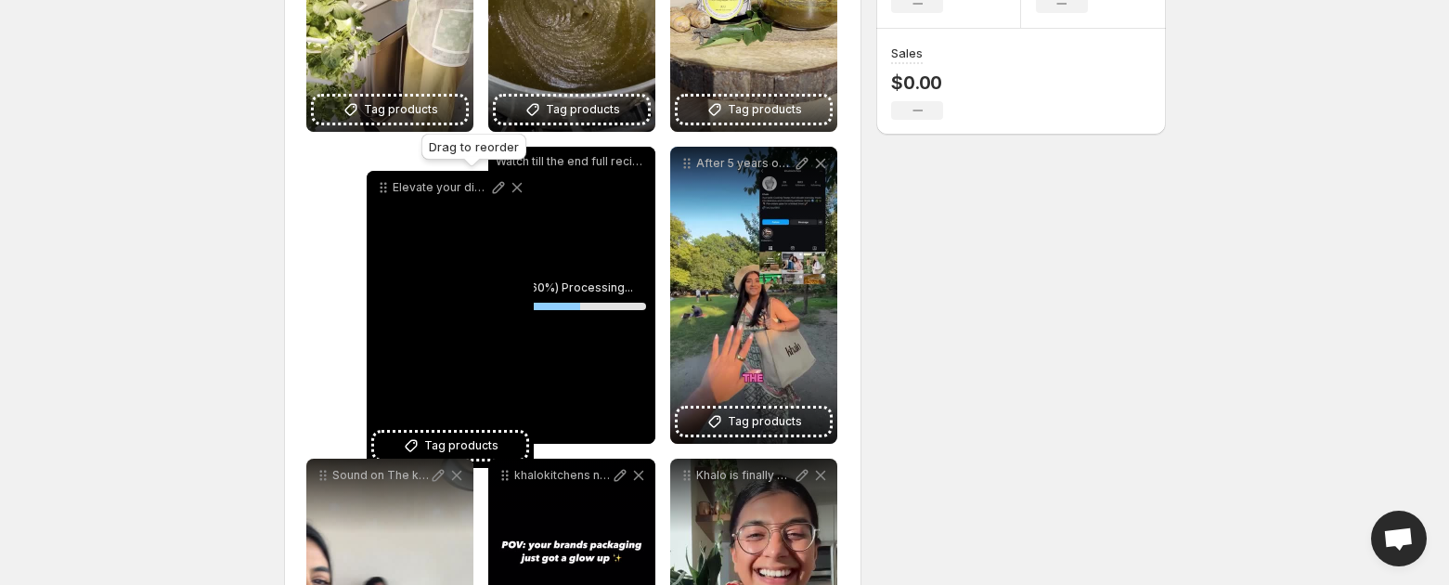
drag, startPoint x: 692, startPoint y: 163, endPoint x: 373, endPoint y: 182, distance: 319.8
click at [377, 182] on icon at bounding box center [383, 187] width 19 height 19
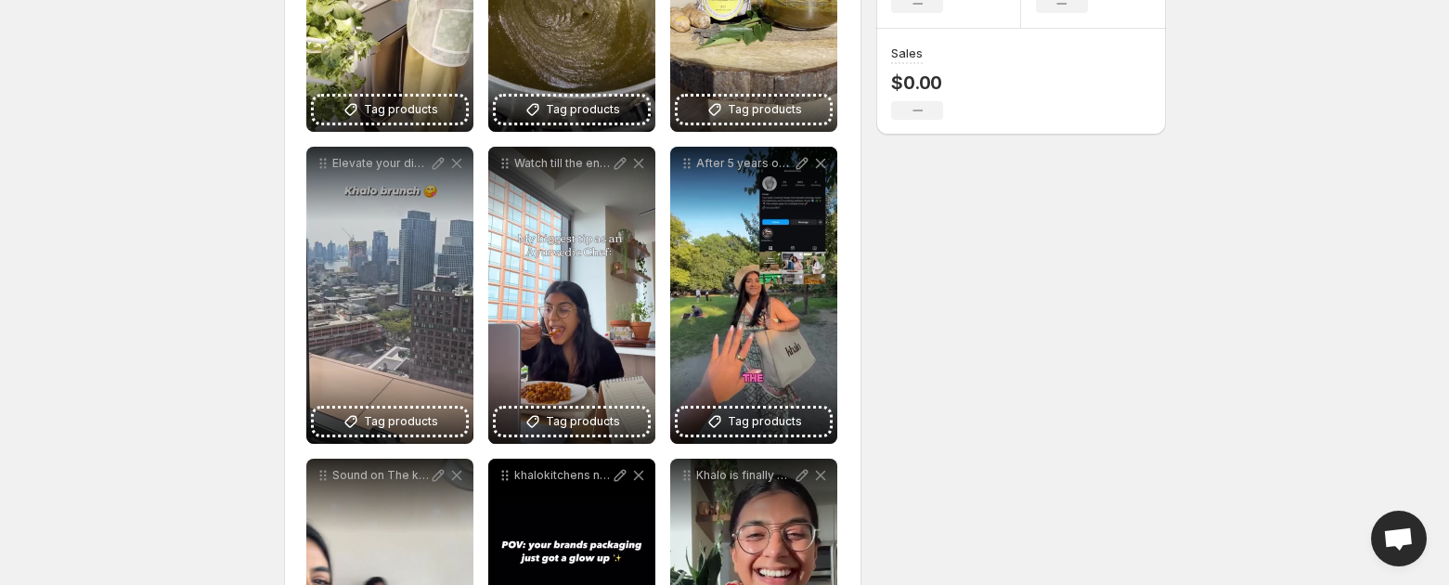
scroll to position [0, 0]
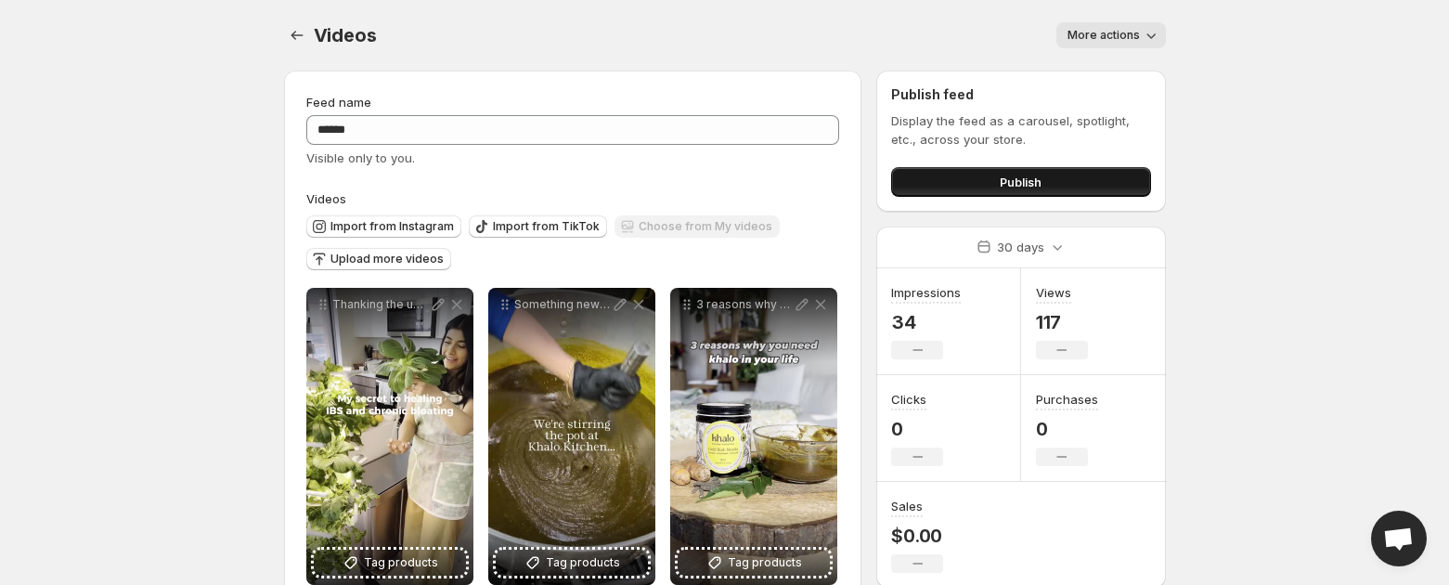
click at [968, 179] on button "Publish" at bounding box center [1020, 182] width 259 height 30
click at [1114, 39] on span "More actions" at bounding box center [1103, 35] width 72 height 15
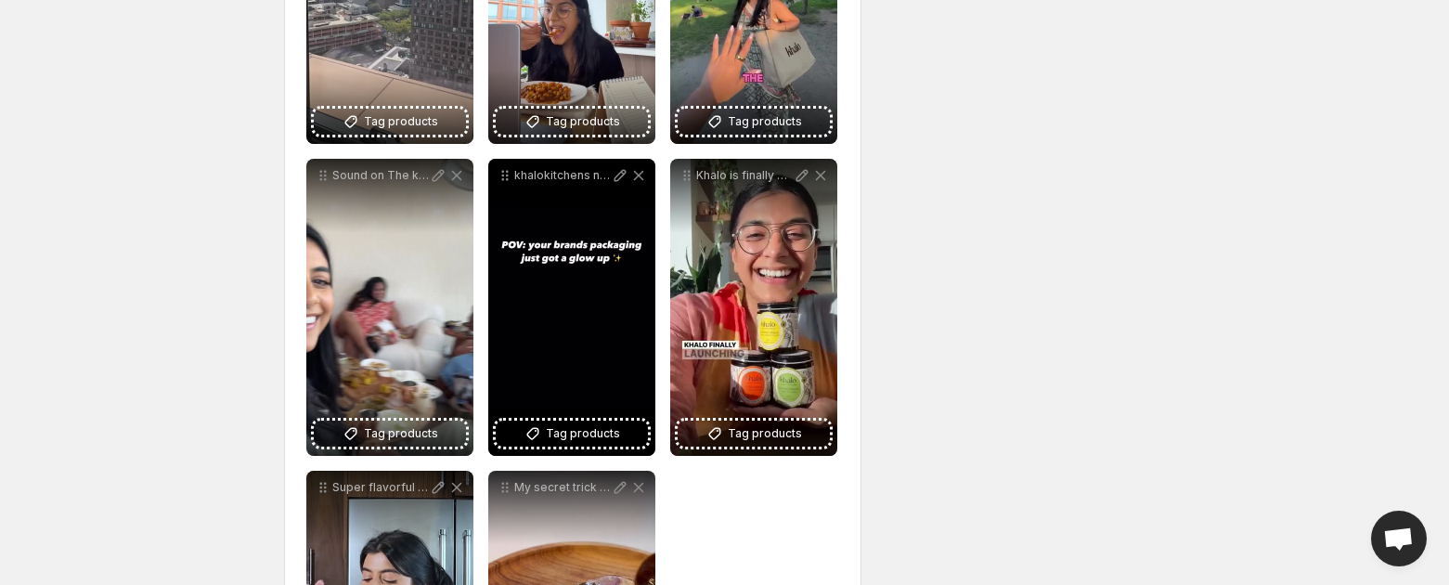
scroll to position [979, 0]
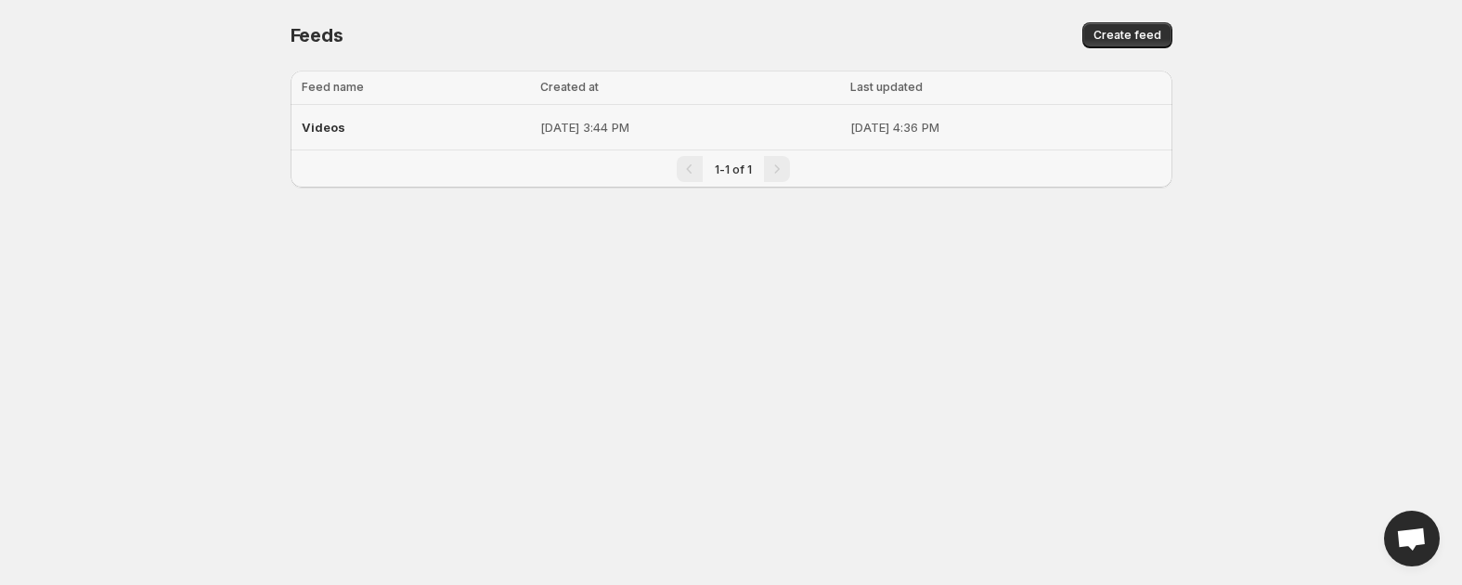
click at [881, 116] on td "Aug 14, 2025, 4:36 PM" at bounding box center [1009, 127] width 328 height 45
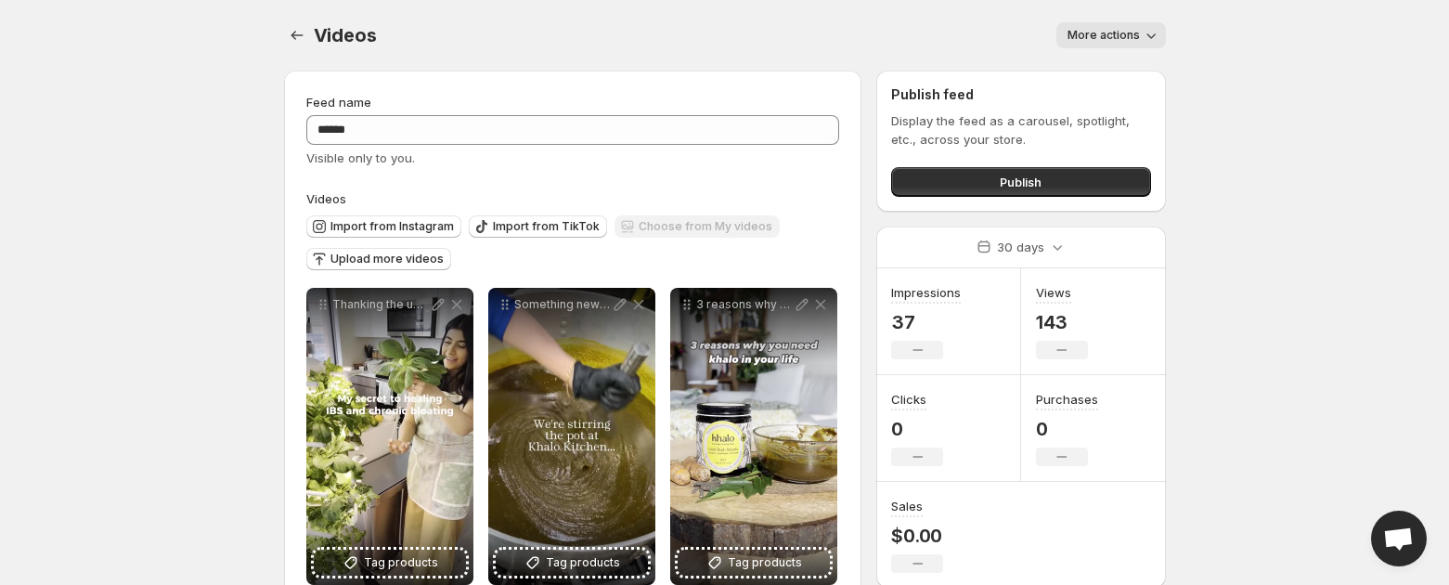
click at [1403, 285] on body "**********" at bounding box center [724, 292] width 1449 height 585
click at [1040, 133] on p "Display the feed as a carousel, spotlight, etc., across your store." at bounding box center [1020, 129] width 259 height 37
click at [1021, 173] on span "Publish" at bounding box center [1021, 182] width 42 height 19
click at [308, 25] on button "Settings" at bounding box center [297, 35] width 26 height 26
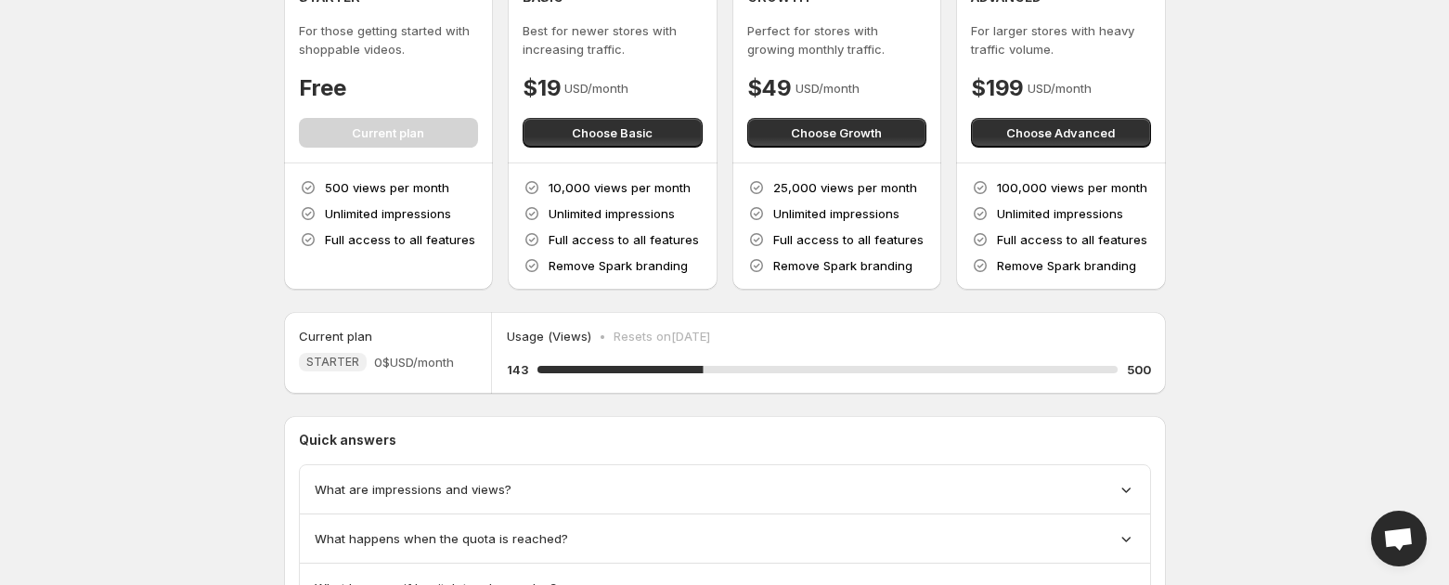
scroll to position [197, 0]
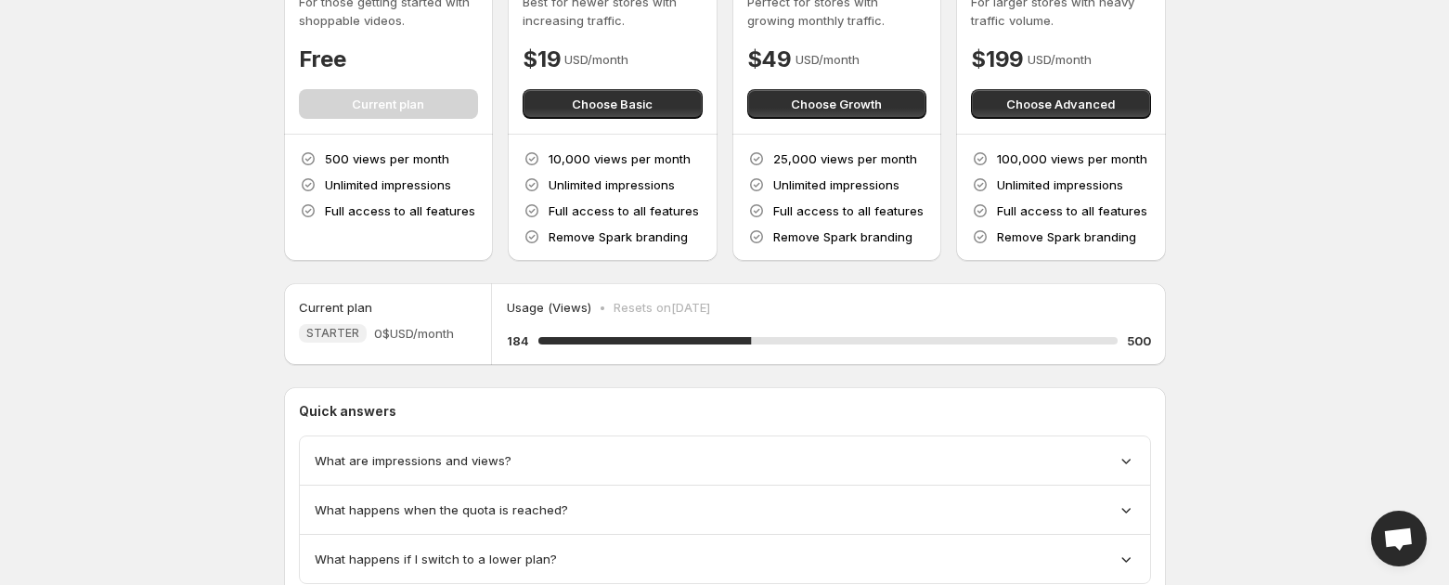
scroll to position [197, 0]
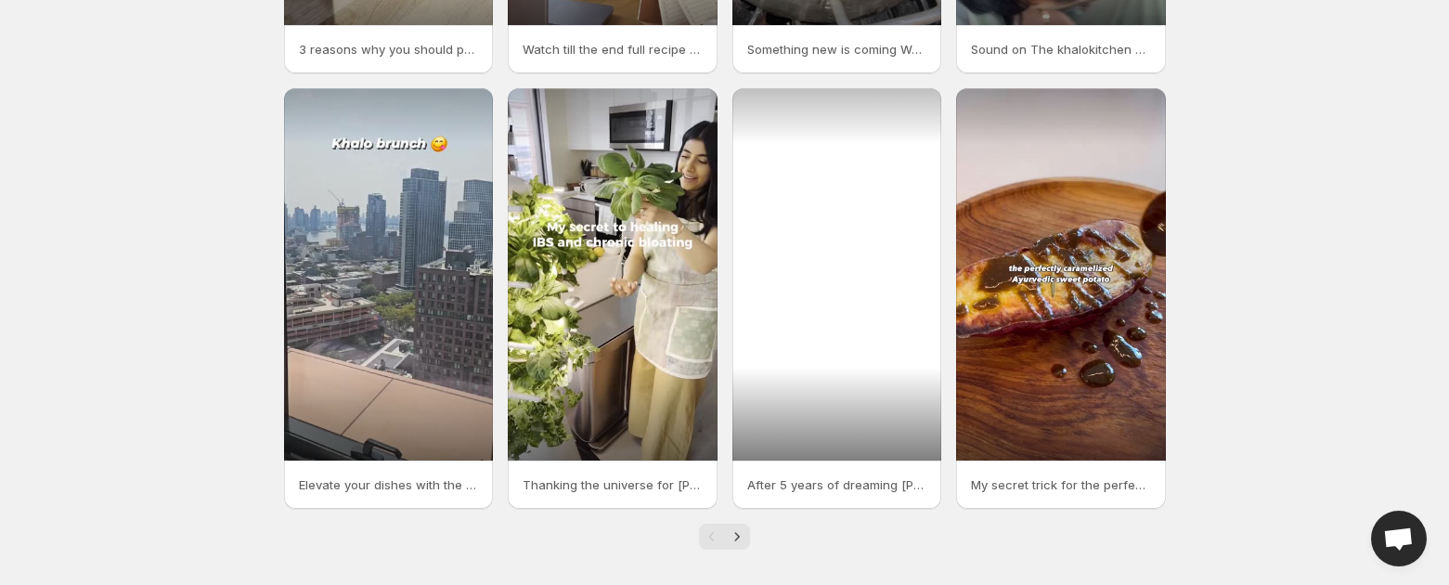
scroll to position [426, 0]
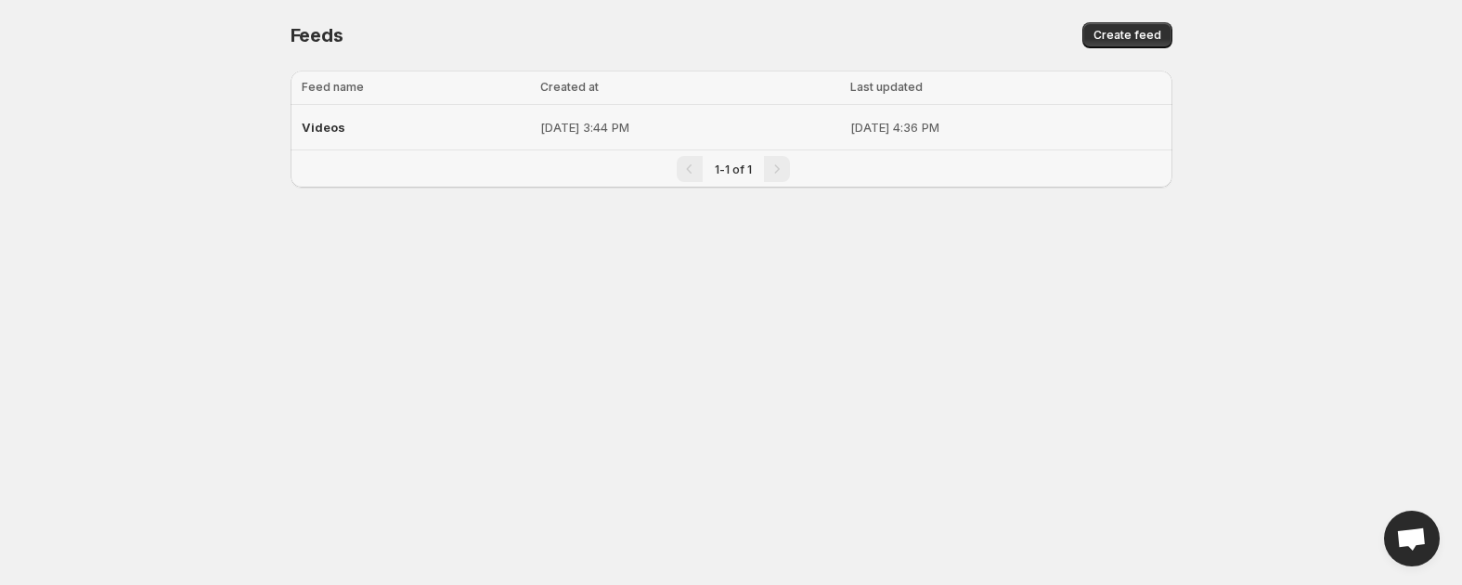
click at [633, 158] on div "1-1 of 1" at bounding box center [733, 169] width 863 height 26
click at [654, 115] on td "[DATE] 3:44 PM" at bounding box center [690, 127] width 310 height 45
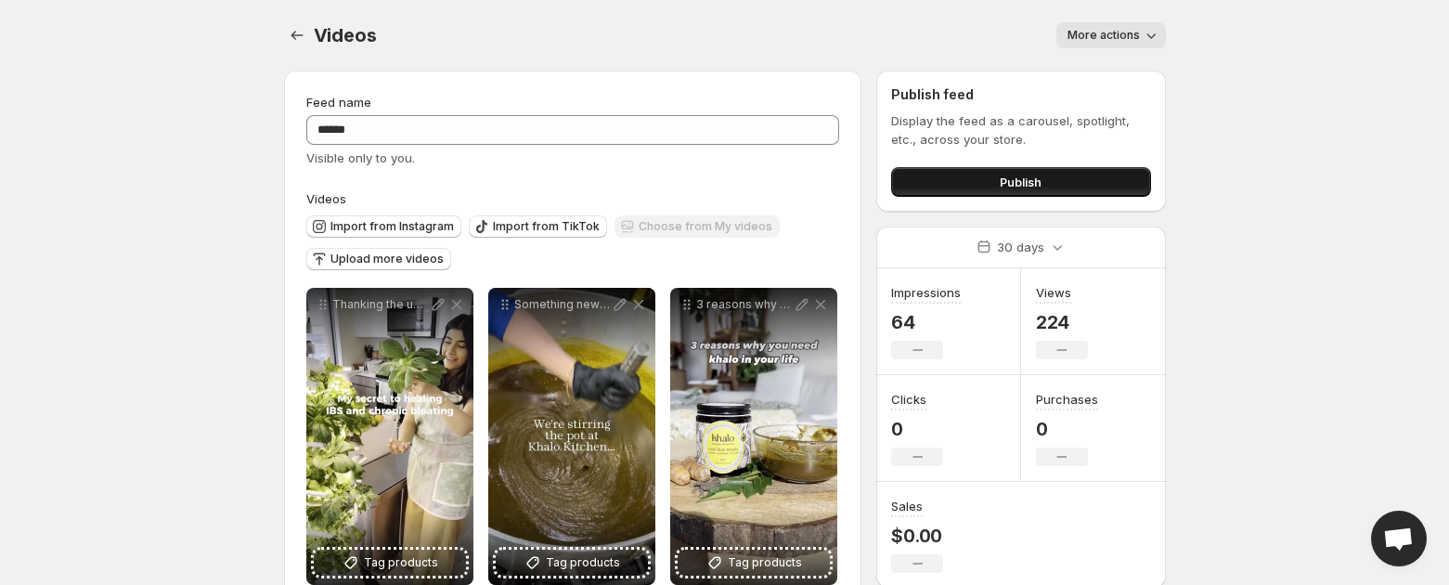
click at [1015, 167] on button "Publish" at bounding box center [1020, 182] width 259 height 30
